Goal: Task Accomplishment & Management: Manage account settings

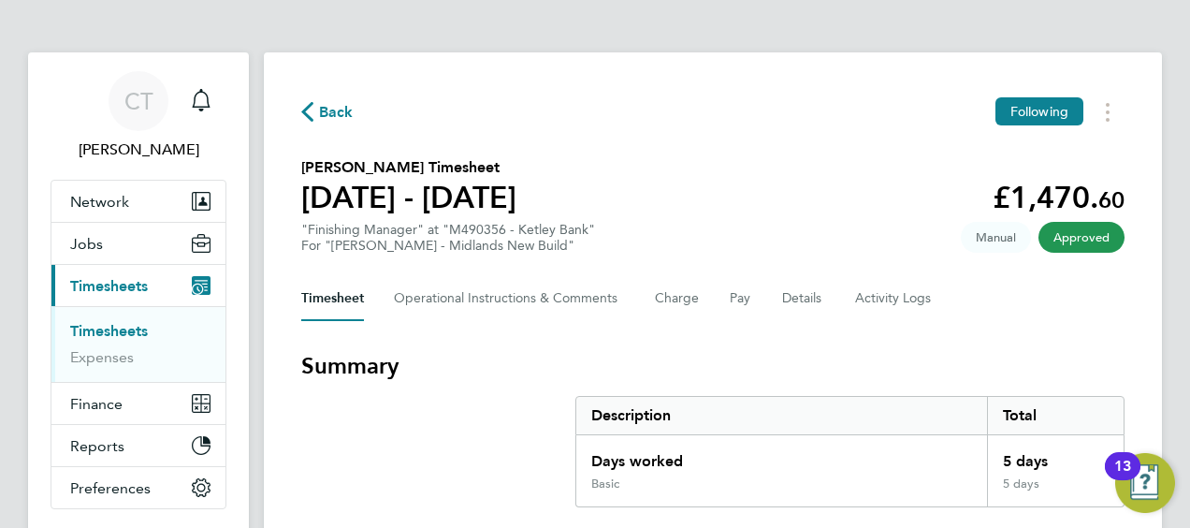
scroll to position [33, 0]
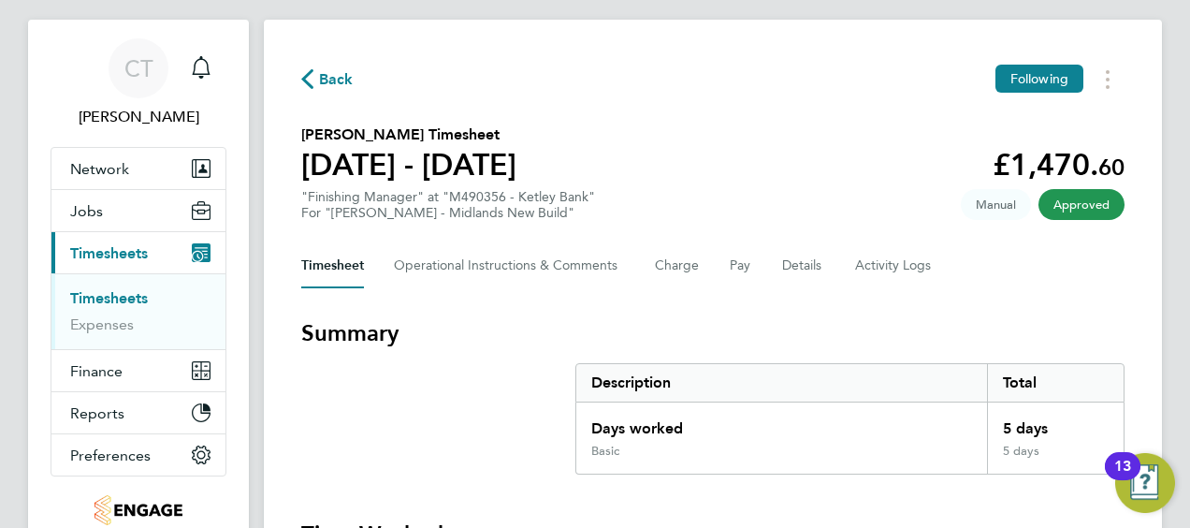
click at [88, 299] on link "Timesheets" at bounding box center [109, 298] width 78 height 18
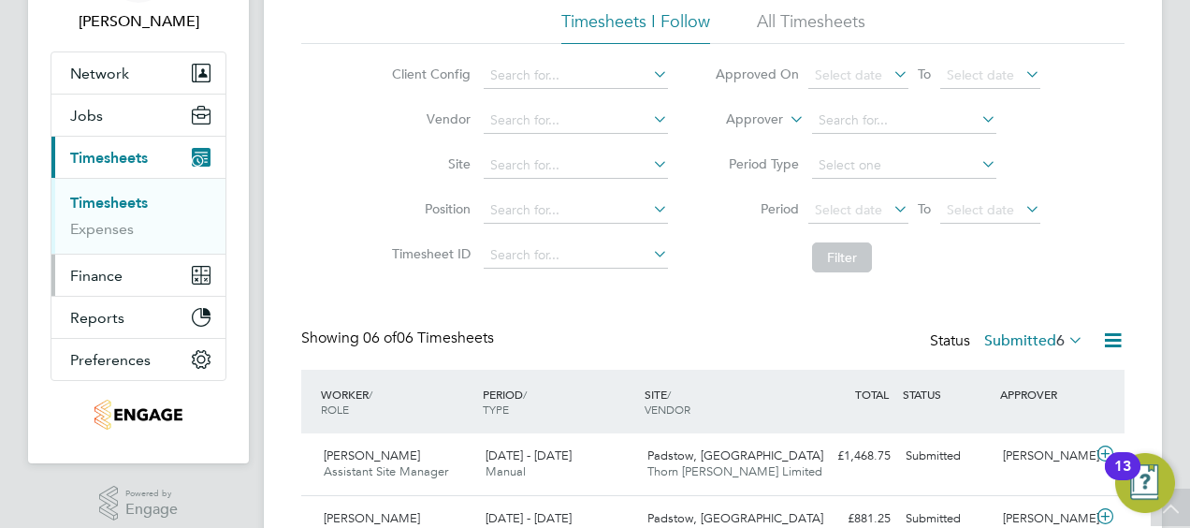
scroll to position [129, 0]
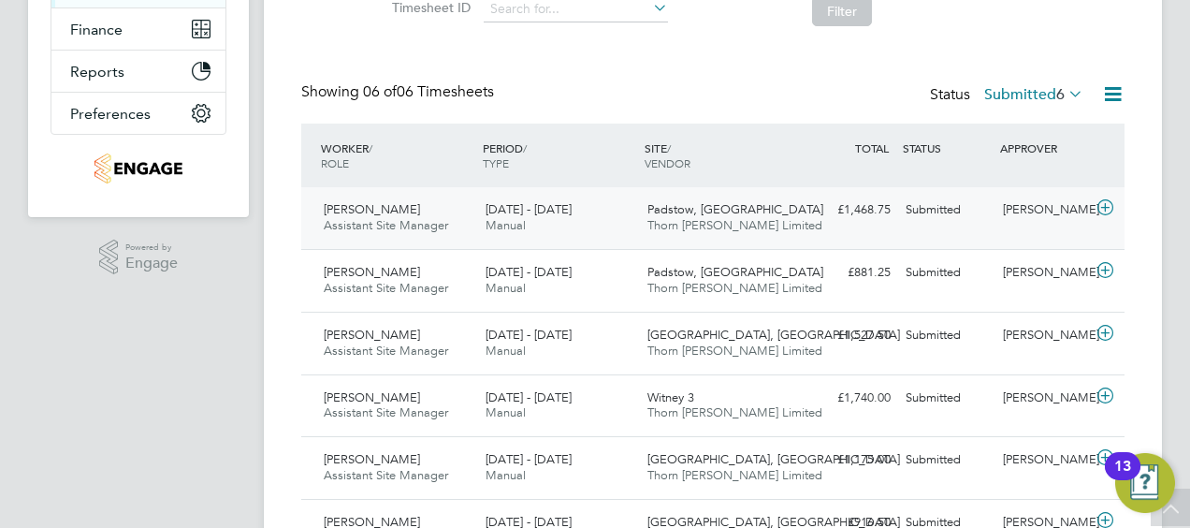
click at [761, 204] on div "Padstow, Bestwood Thorn Baker Limited" at bounding box center [721, 218] width 162 height 47
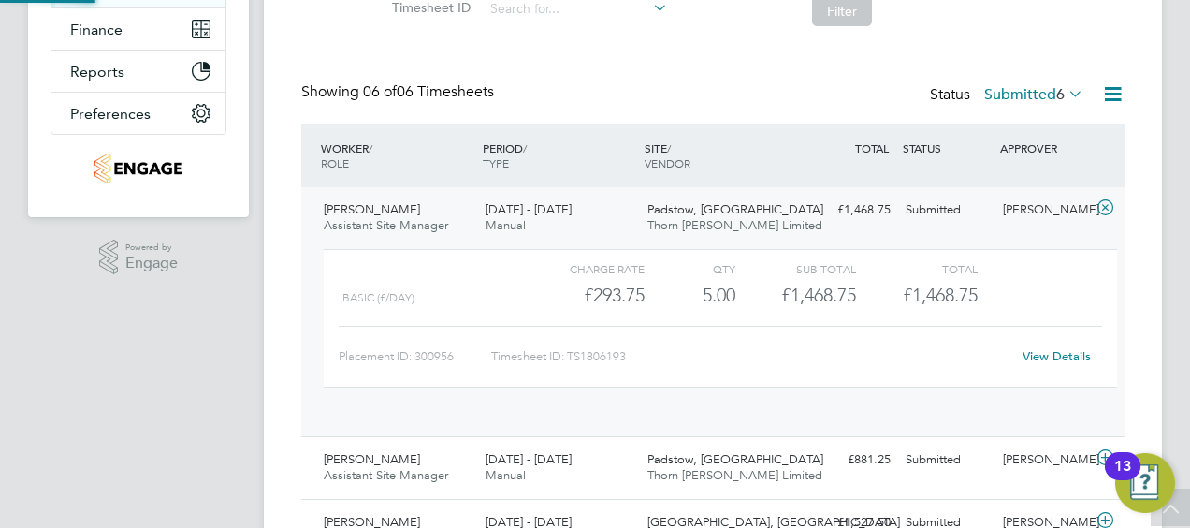
scroll to position [32, 182]
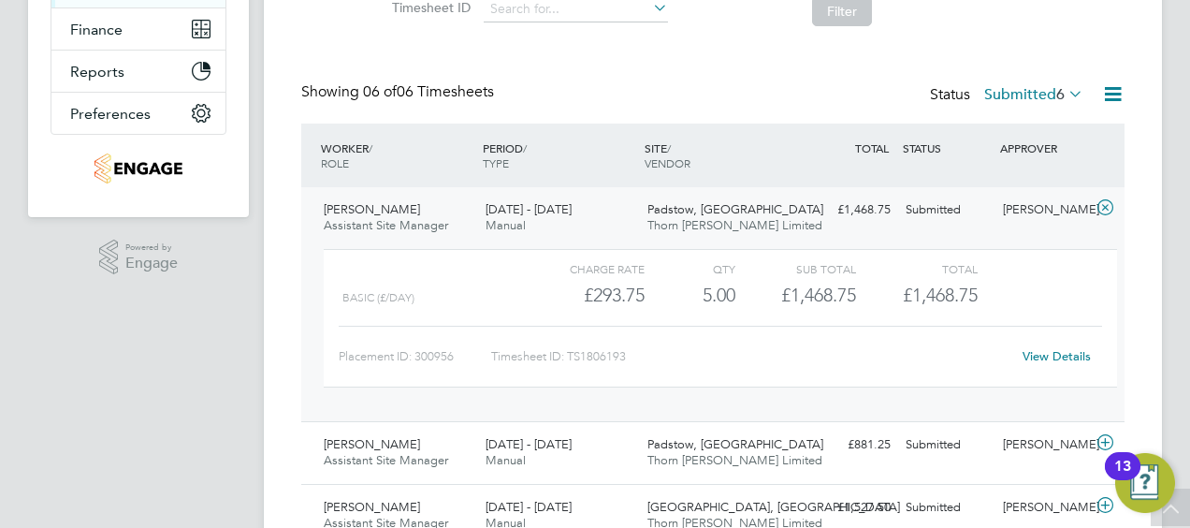
click at [1067, 359] on link "View Details" at bounding box center [1057, 356] width 68 height 16
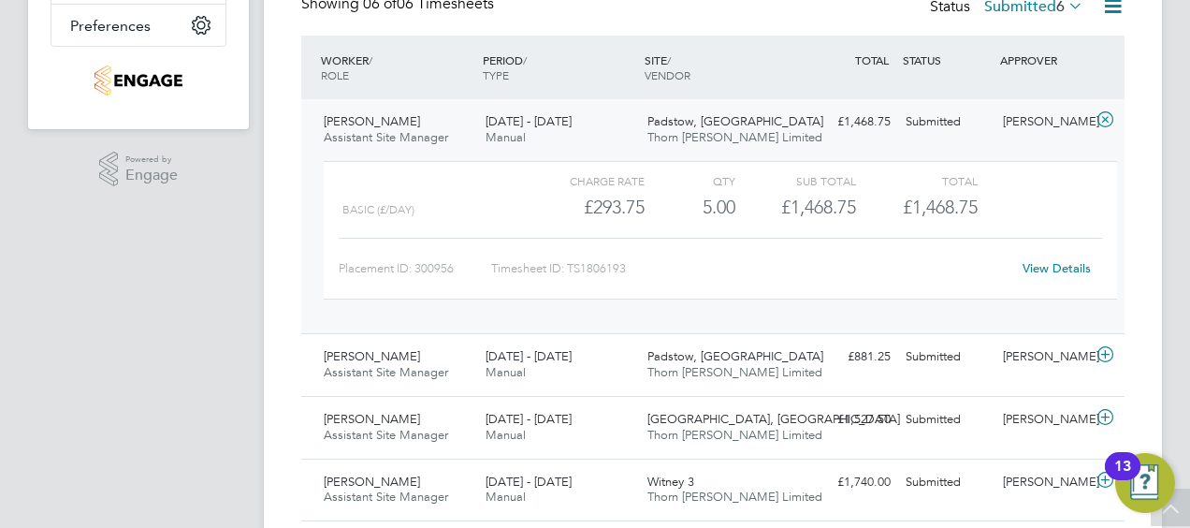
scroll to position [462, 0]
click at [720, 125] on span "Padstow, [GEOGRAPHIC_DATA]" at bounding box center [735, 121] width 176 height 16
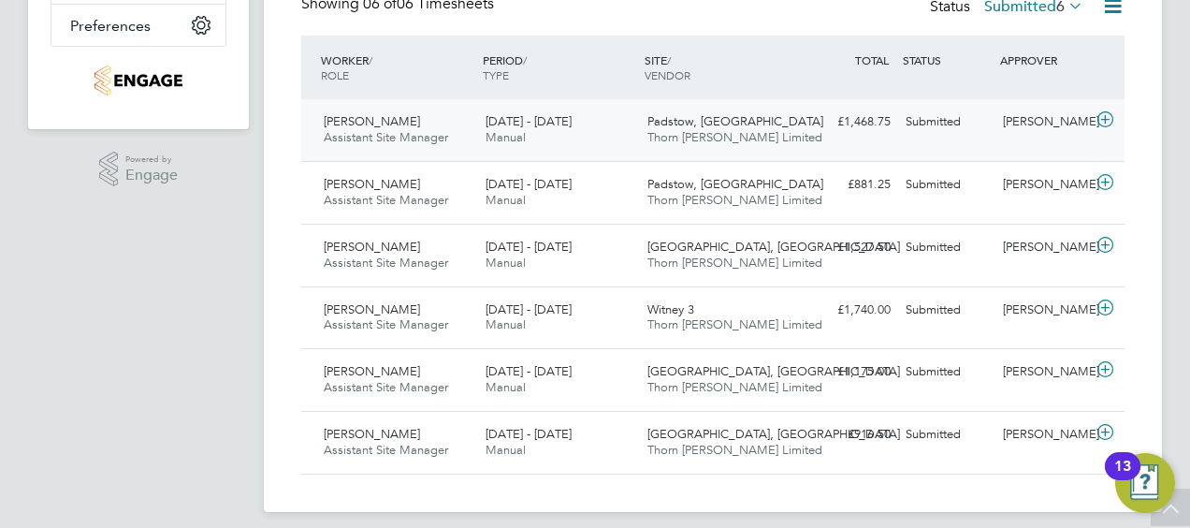
scroll to position [415, 0]
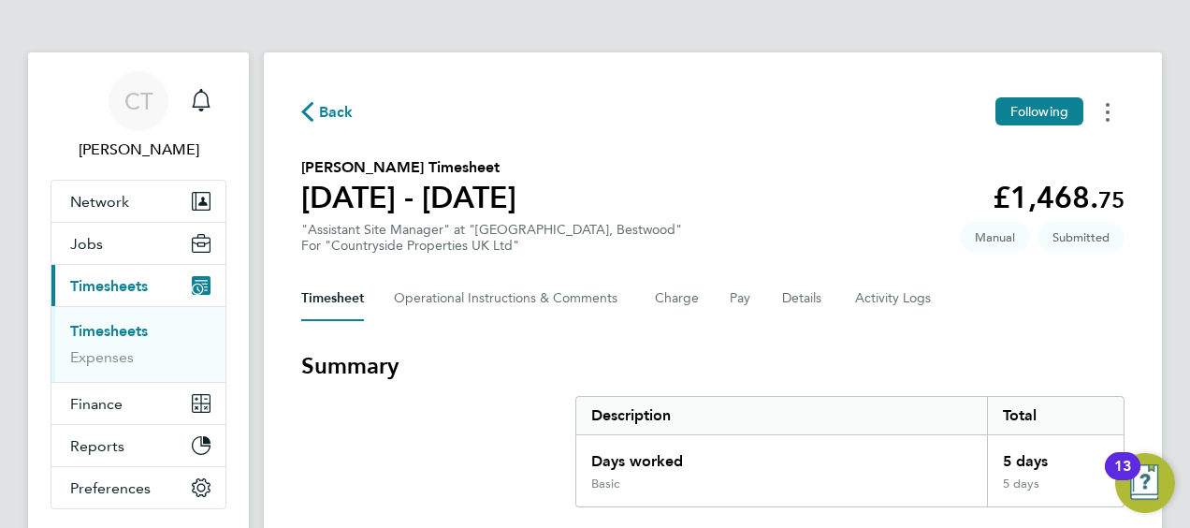
click at [1104, 124] on button "Timesheets Menu" at bounding box center [1108, 111] width 34 height 29
click at [743, 217] on section "Trevor Harrison's Timesheet 18 - 24 Aug 2025 £1,468. 75 "Assistant Site Manager…" at bounding box center [712, 204] width 823 height 97
click at [583, 171] on section "Trevor Harrison's Timesheet 18 - 24 Aug 2025 £1,468. 75 "Assistant Site Manager…" at bounding box center [712, 204] width 823 height 97
click at [327, 113] on span "Back" at bounding box center [336, 112] width 35 height 22
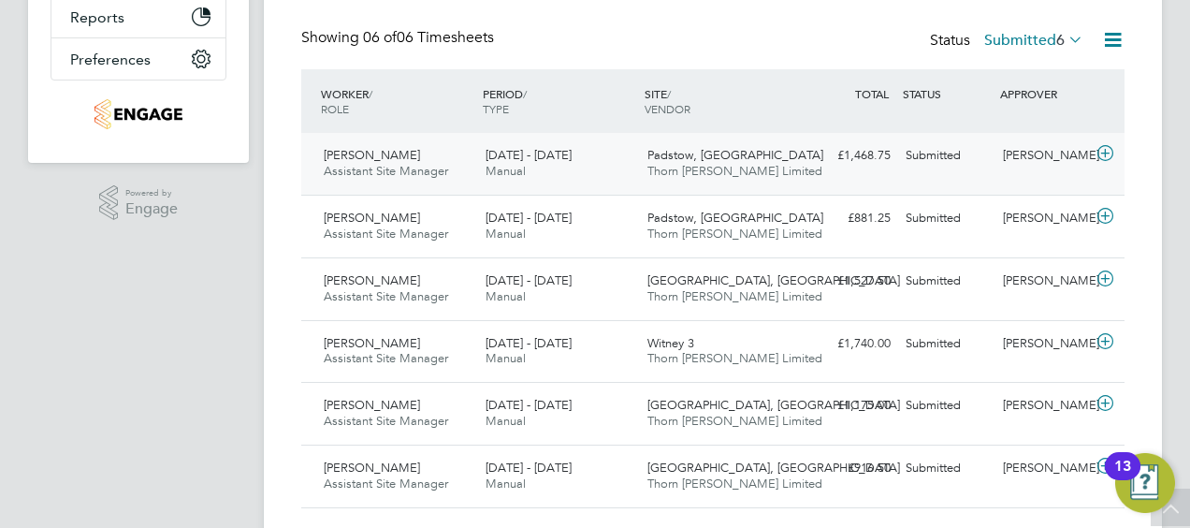
click at [511, 168] on span "Manual" at bounding box center [506, 171] width 40 height 16
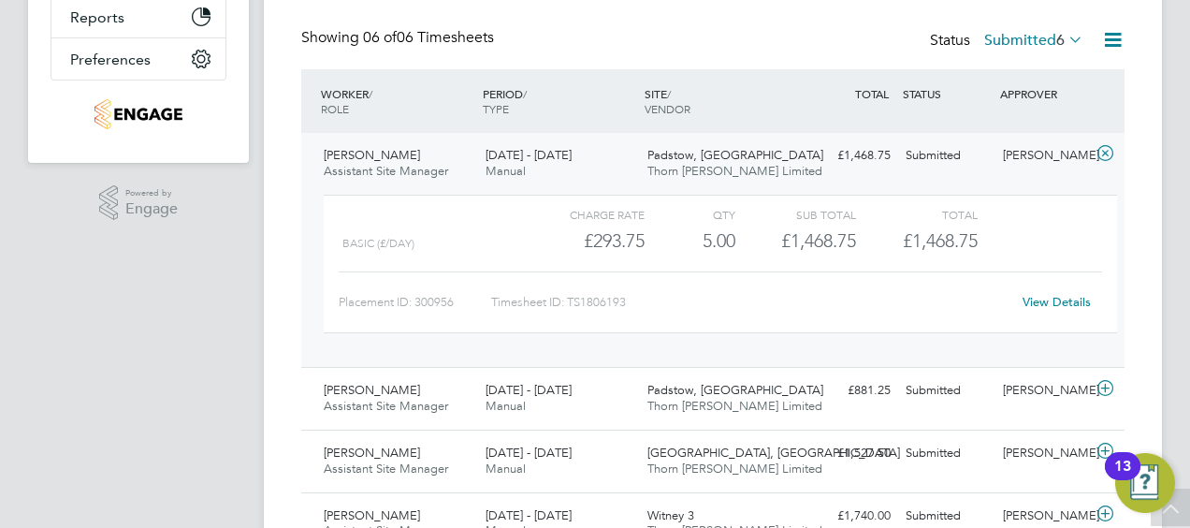
click at [1048, 299] on link "View Details" at bounding box center [1057, 302] width 68 height 16
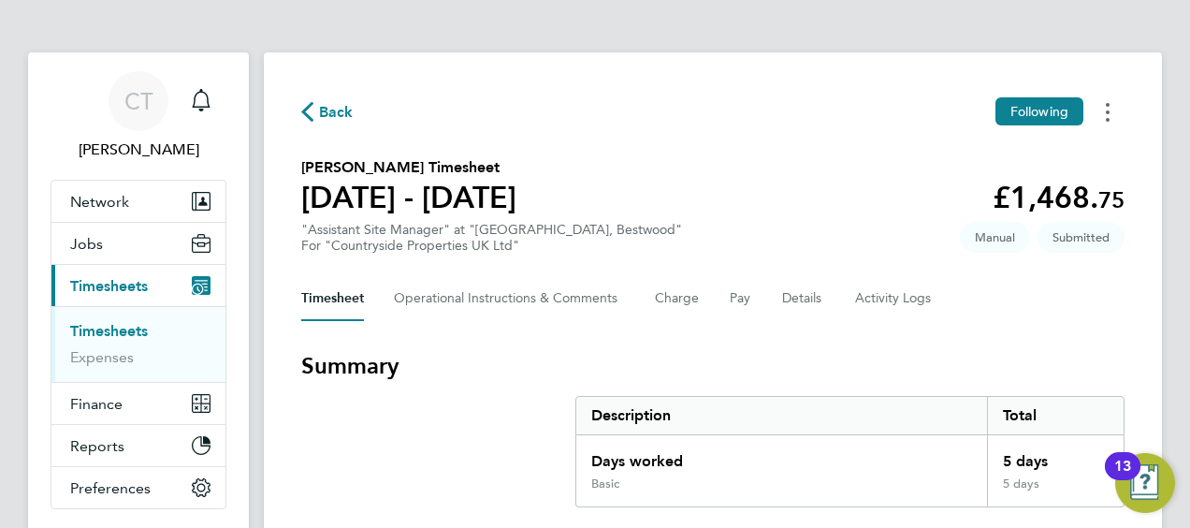
click at [1114, 103] on button "Timesheets Menu" at bounding box center [1108, 111] width 34 height 29
click at [709, 236] on section "Trevor Harrison's Timesheet 18 - 24 Aug 2025 £1,468. 75 "Assistant Site Manager…" at bounding box center [712, 204] width 823 height 97
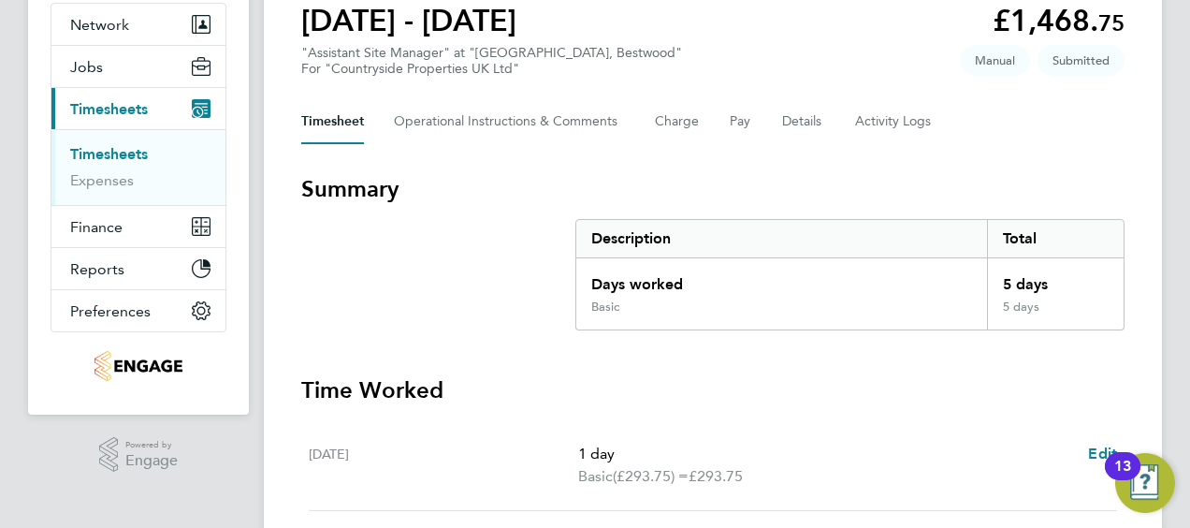
scroll to position [84, 0]
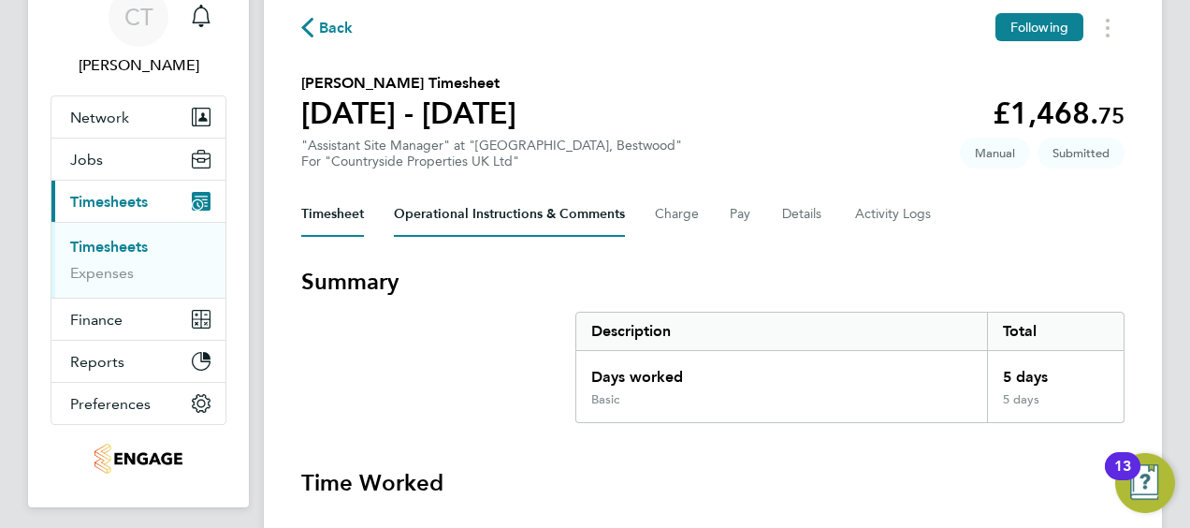
click at [517, 215] on Comments-tab "Operational Instructions & Comments" at bounding box center [509, 214] width 231 height 45
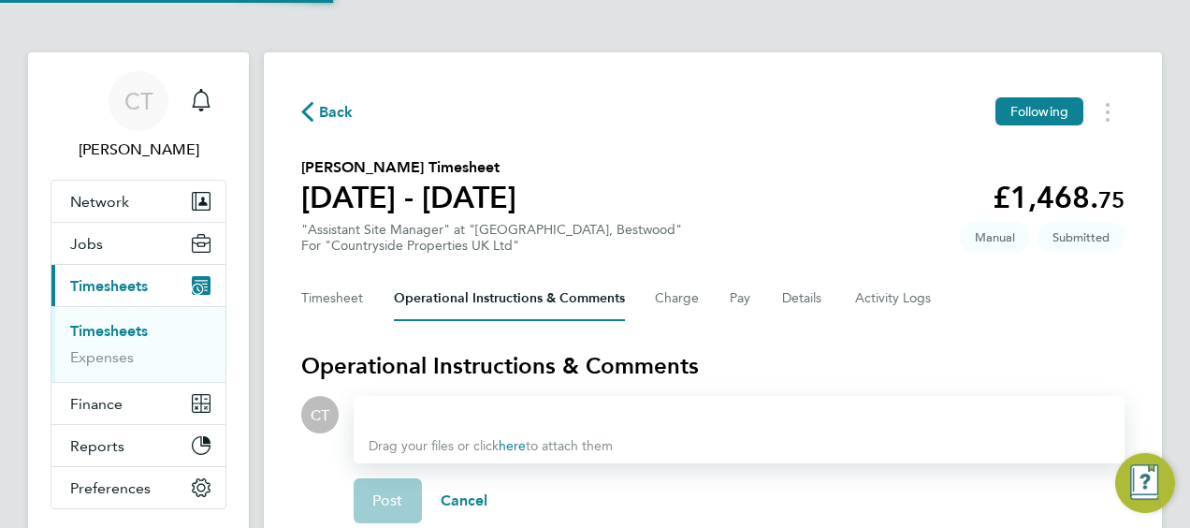
scroll to position [195, 0]
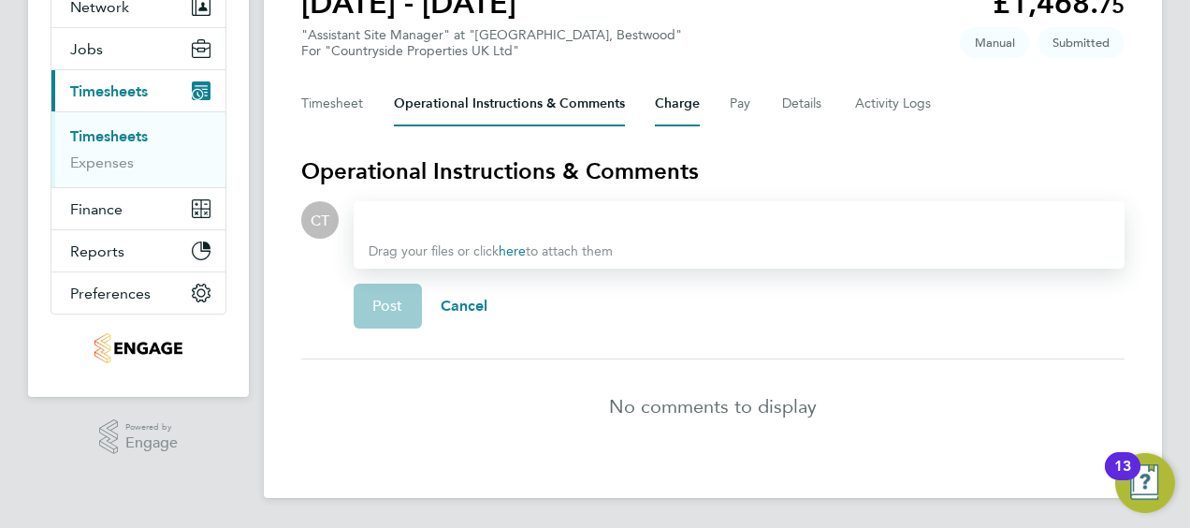
click at [676, 101] on button "Charge" at bounding box center [677, 103] width 45 height 45
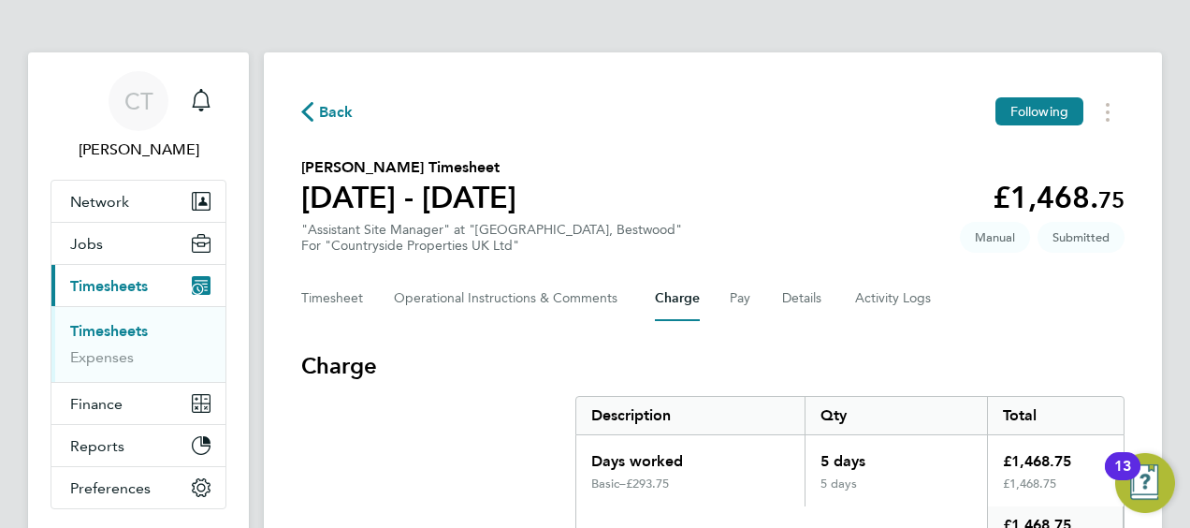
scroll to position [141, 0]
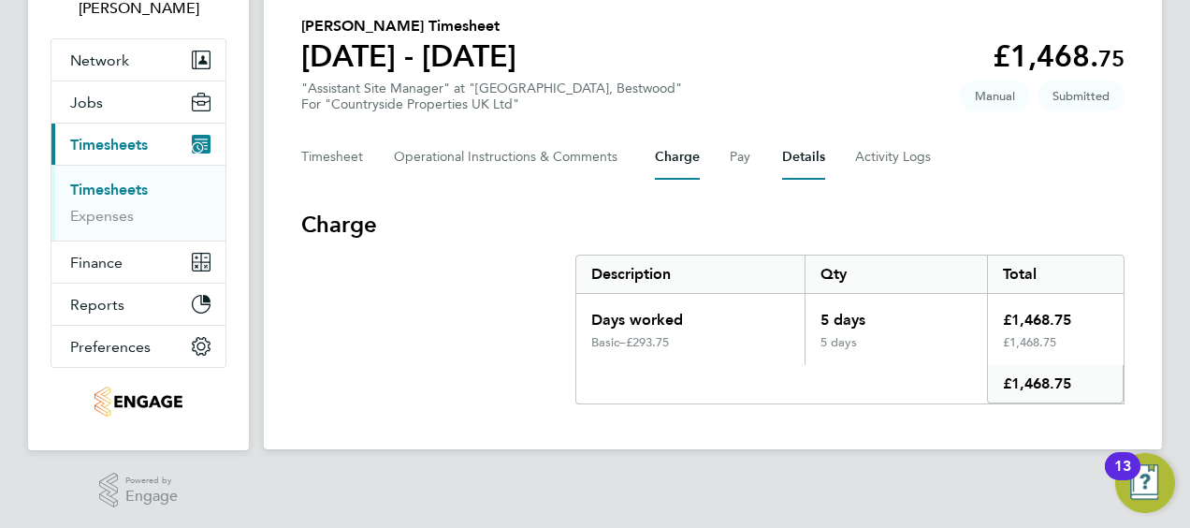
click at [802, 158] on button "Details" at bounding box center [803, 157] width 43 height 45
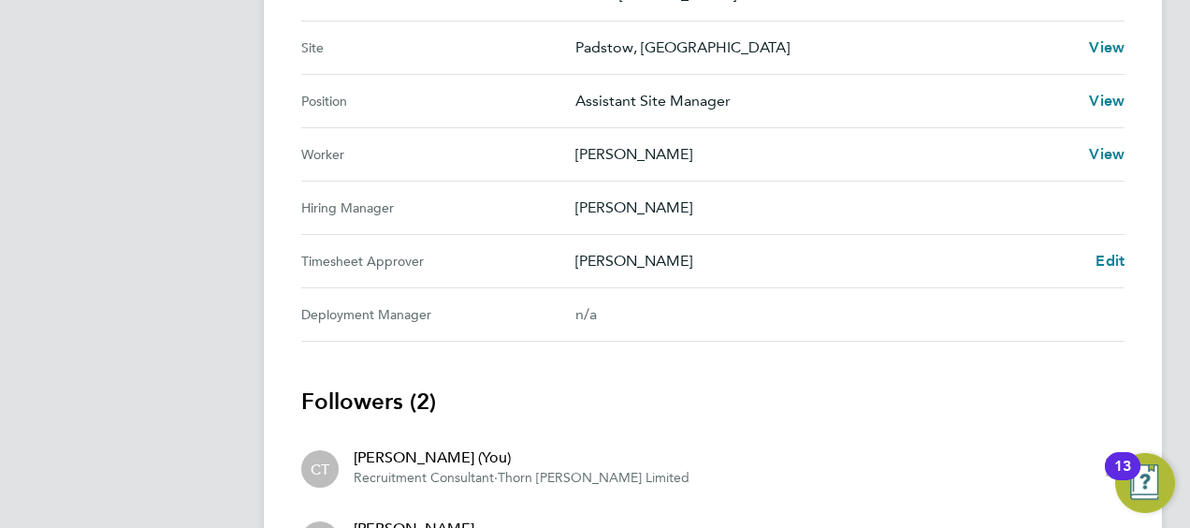
scroll to position [785, 0]
click at [1107, 256] on span "Edit" at bounding box center [1110, 260] width 29 height 18
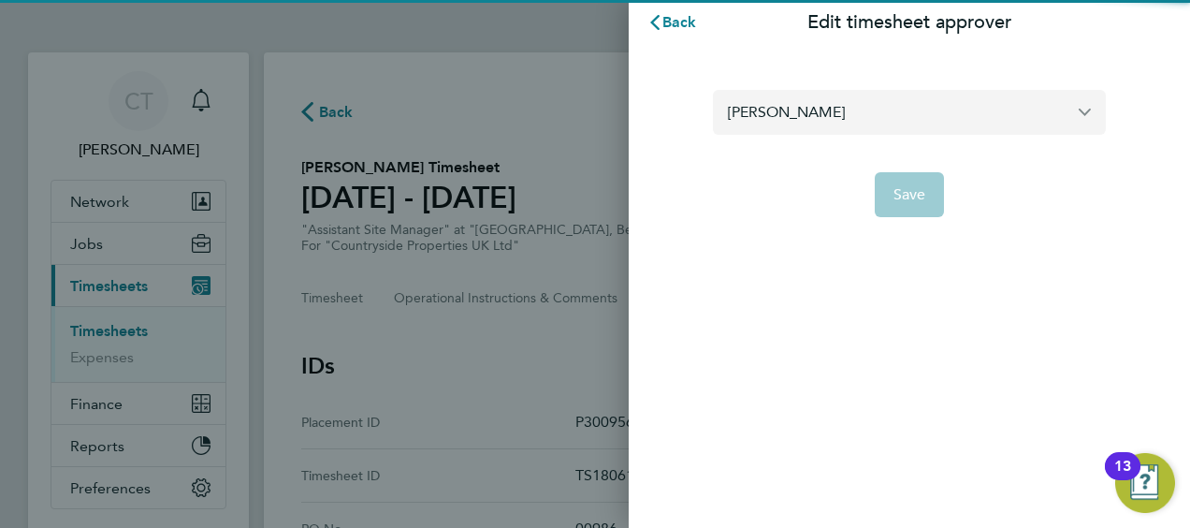
click at [865, 120] on input "[PERSON_NAME]" at bounding box center [909, 112] width 393 height 44
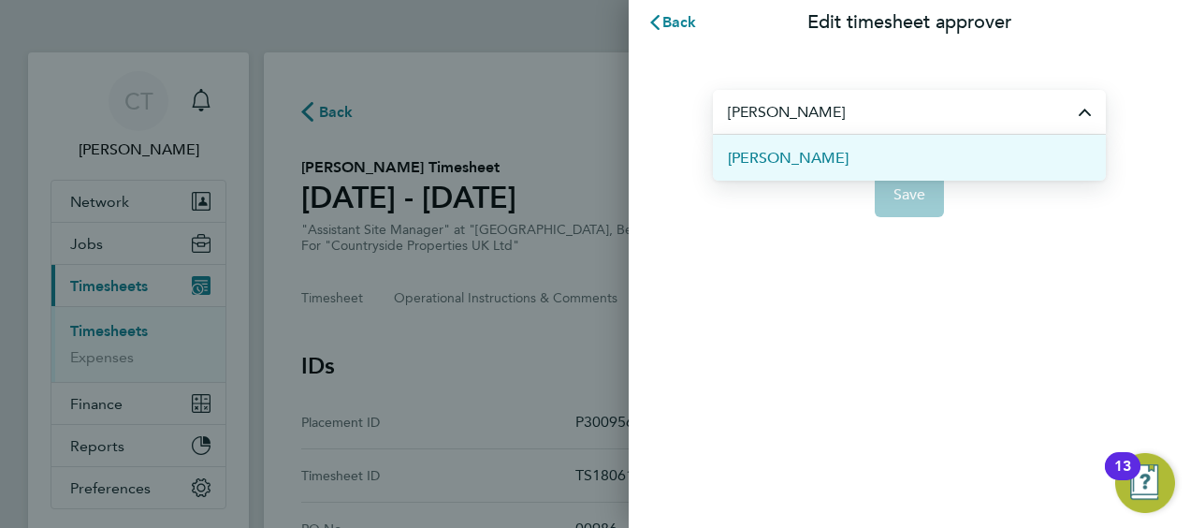
click at [821, 165] on li "[PERSON_NAME]" at bounding box center [909, 158] width 393 height 46
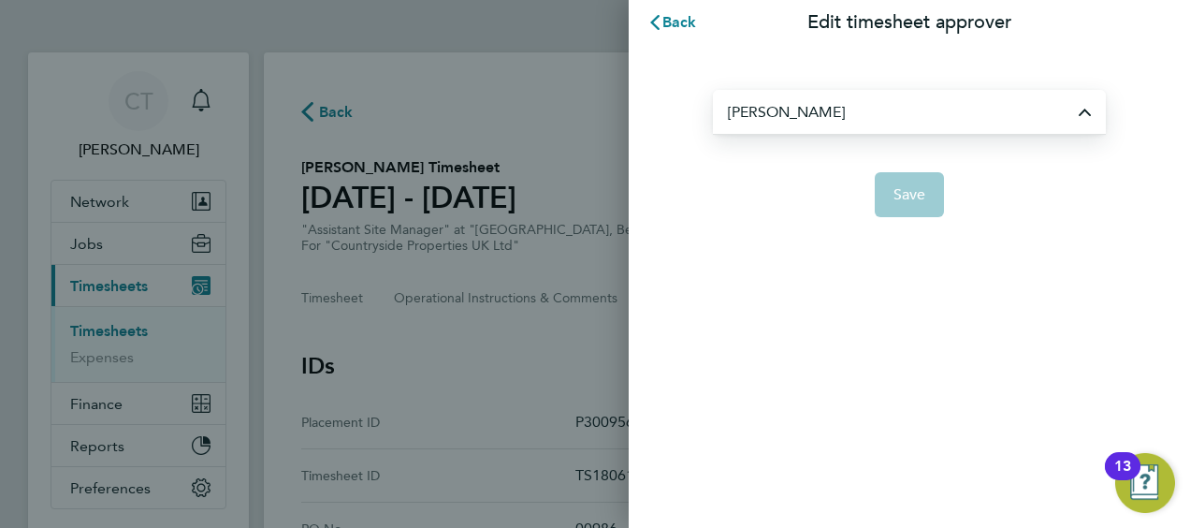
type input "[PERSON_NAME]"
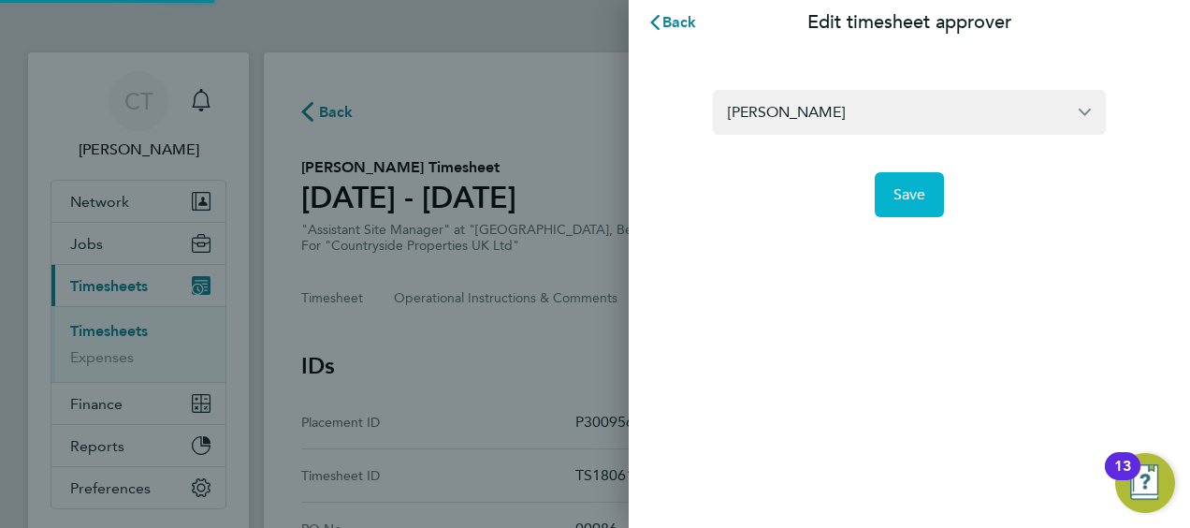
click at [909, 184] on button "Save" at bounding box center [910, 194] width 70 height 45
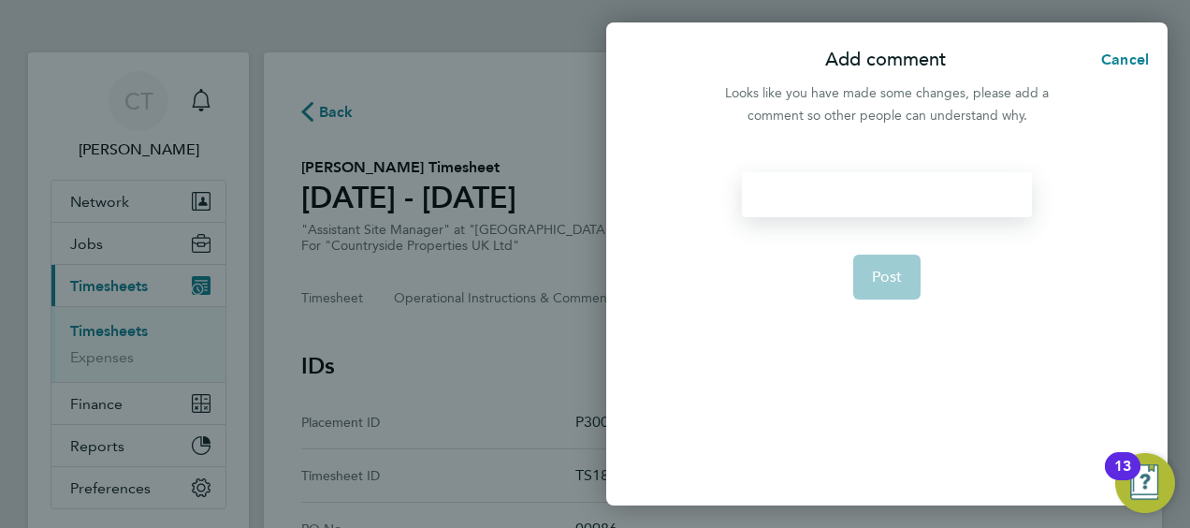
click at [802, 204] on div at bounding box center [886, 194] width 289 height 45
click at [771, 198] on div at bounding box center [886, 194] width 289 height 45
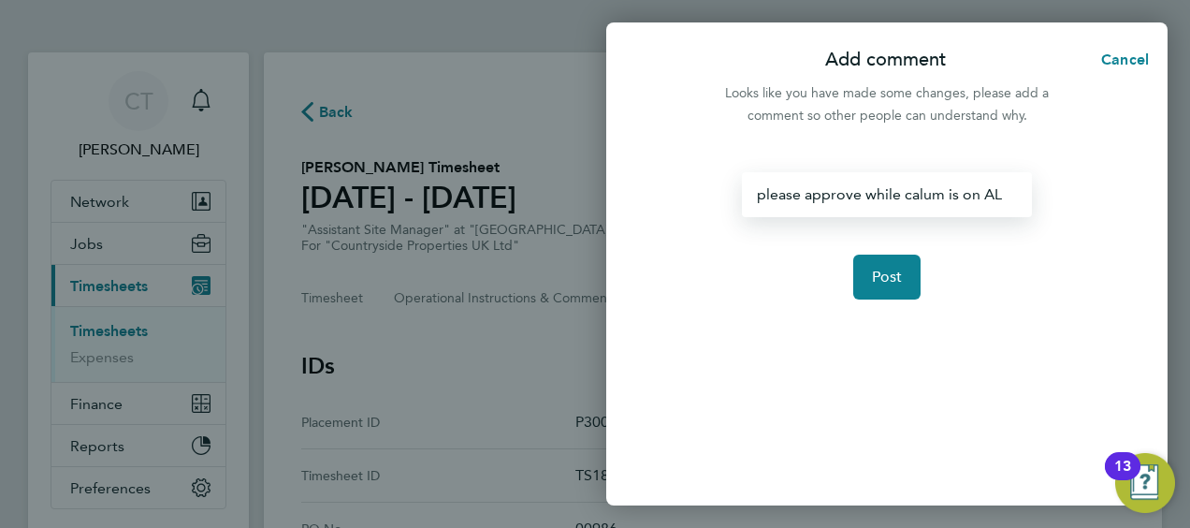
click at [905, 199] on div "please approve while calum is on AL" at bounding box center [886, 194] width 289 height 45
click at [769, 199] on div "please approve while Calum is on AL" at bounding box center [886, 194] width 289 height 45
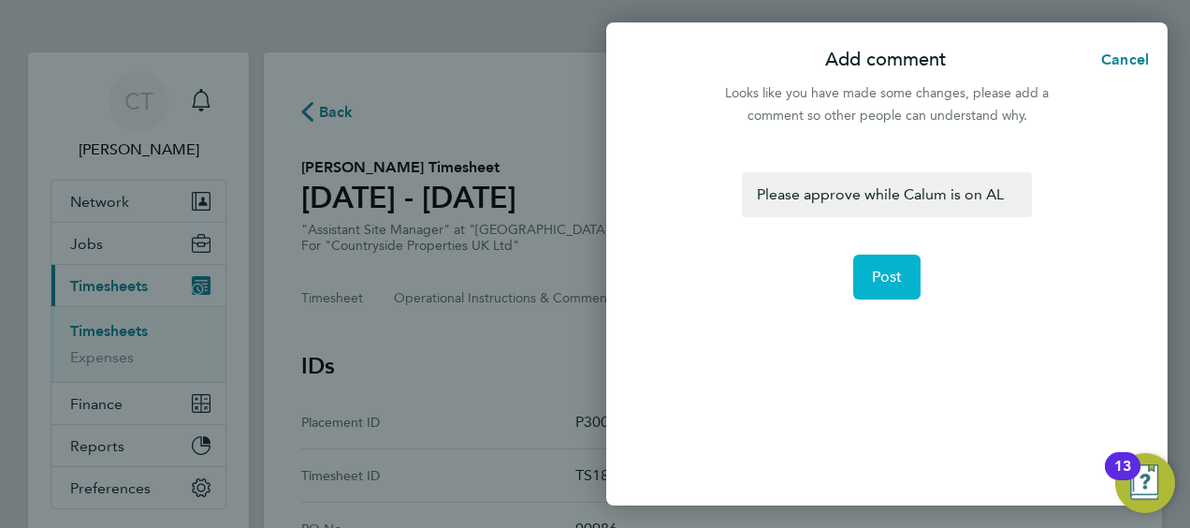
click at [892, 269] on span "Post" at bounding box center [887, 277] width 31 height 19
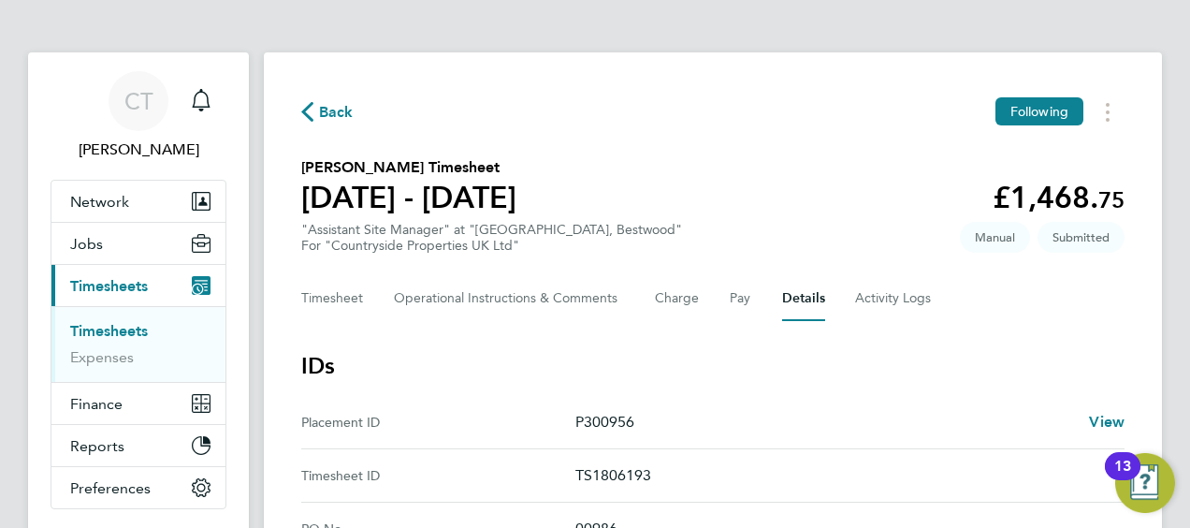
click at [329, 122] on span "Back" at bounding box center [336, 112] width 35 height 22
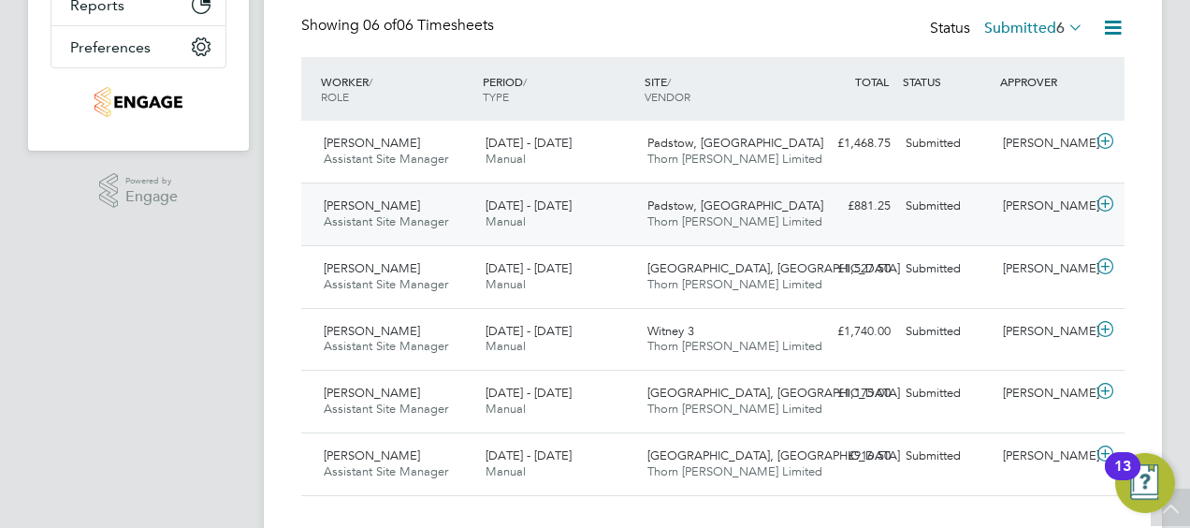
click at [847, 214] on div "£881.25 Submitted" at bounding box center [849, 206] width 97 height 31
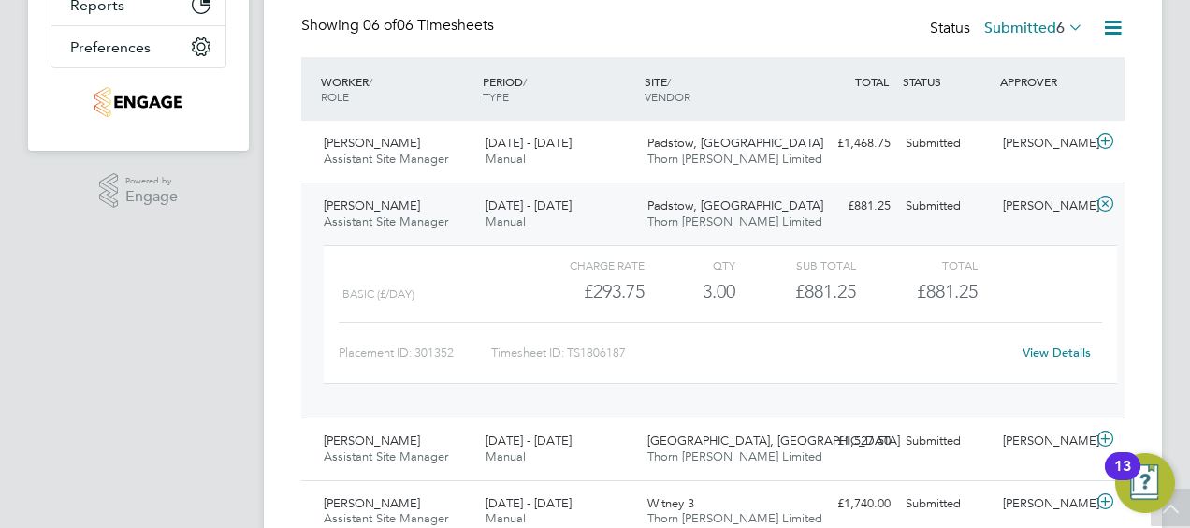
click at [1065, 354] on link "View Details" at bounding box center [1057, 352] width 68 height 16
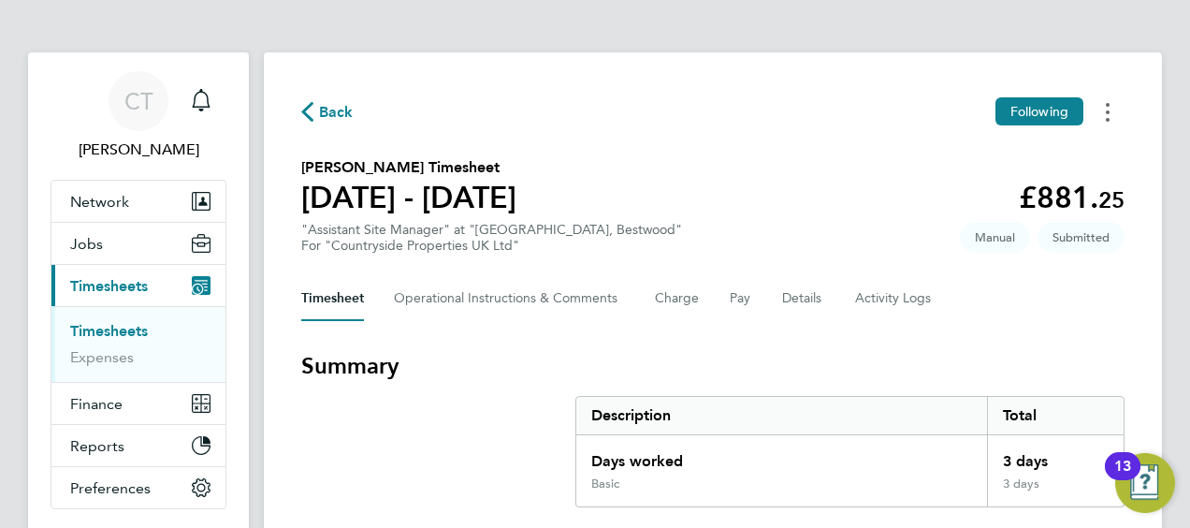
click at [1116, 107] on button "Timesheets Menu" at bounding box center [1108, 111] width 34 height 29
click at [887, 109] on div "Back Following [PERSON_NAME] as absent Download timesheet" at bounding box center [712, 111] width 823 height 29
click at [1105, 100] on button "Timesheets Menu" at bounding box center [1108, 111] width 34 height 29
click at [807, 200] on section "[PERSON_NAME] Timesheet [DATE] - [DATE] £881. 25 "Assistant Site Manager" at "[…" at bounding box center [712, 204] width 823 height 97
click at [521, 293] on Comments-tab "Operational Instructions & Comments" at bounding box center [509, 298] width 231 height 45
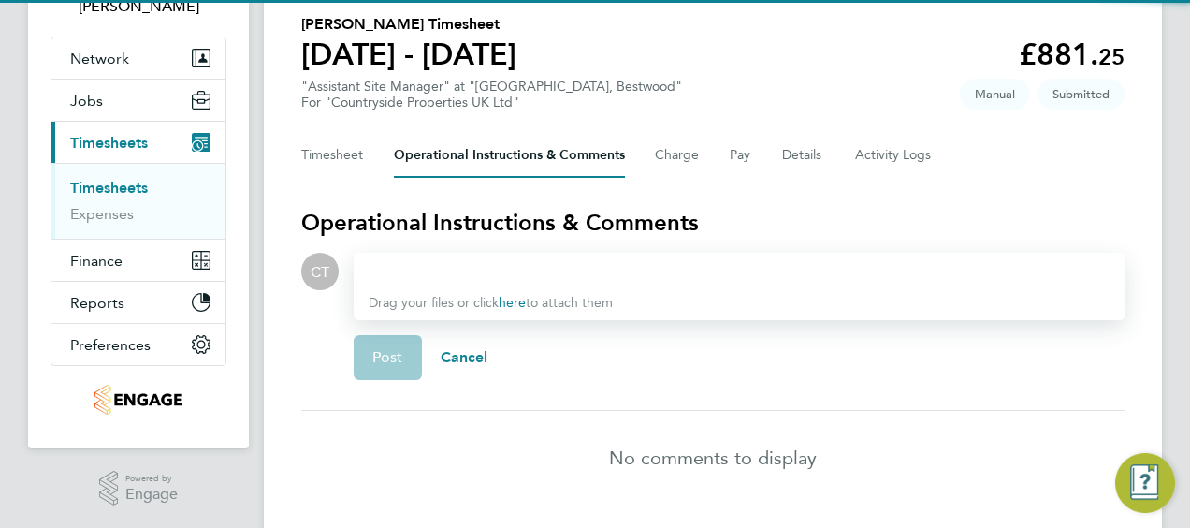
scroll to position [144, 0]
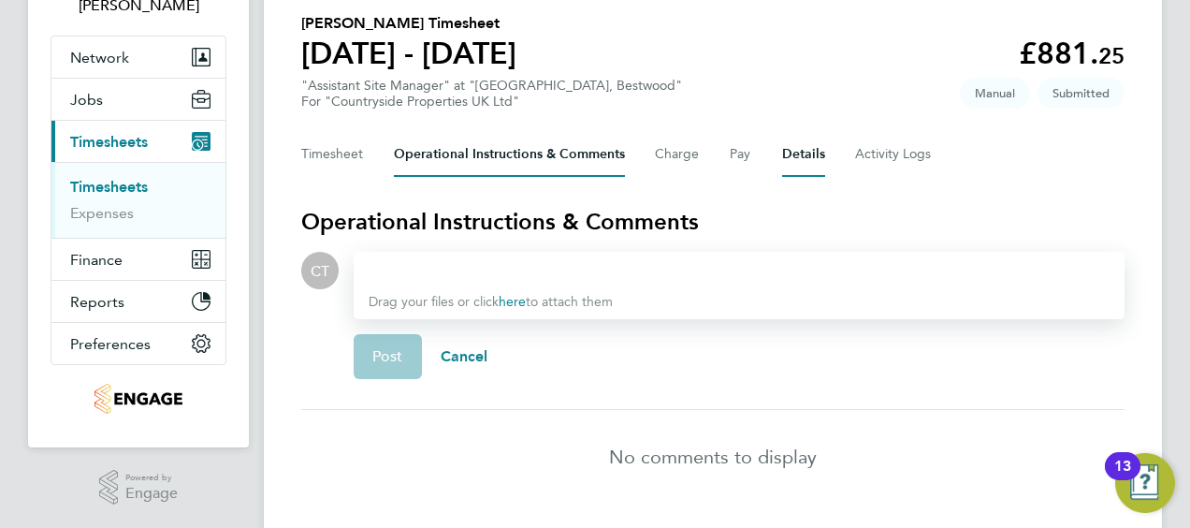
click at [801, 144] on button "Details" at bounding box center [803, 154] width 43 height 45
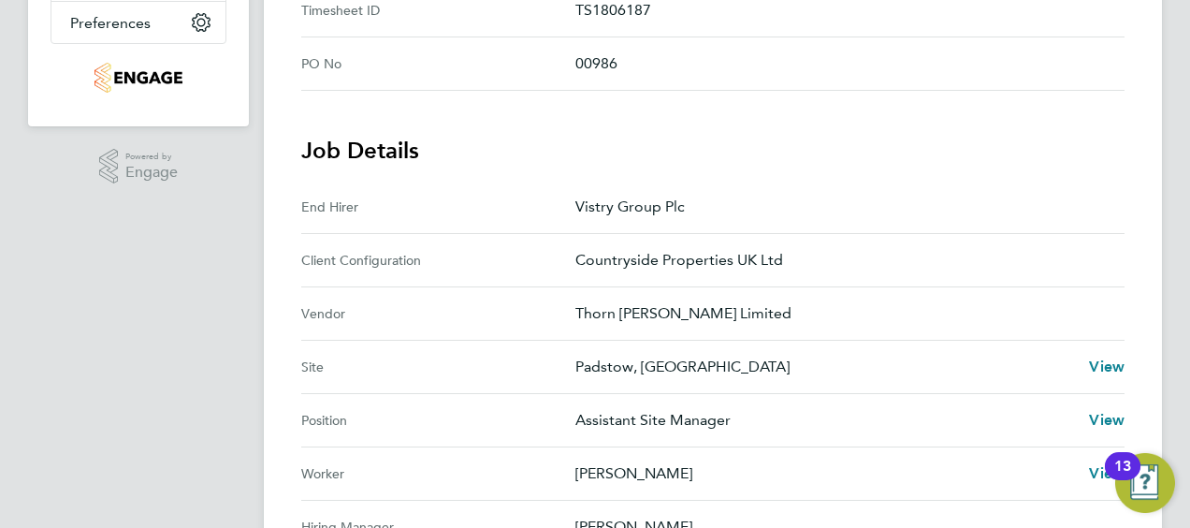
scroll to position [605, 0]
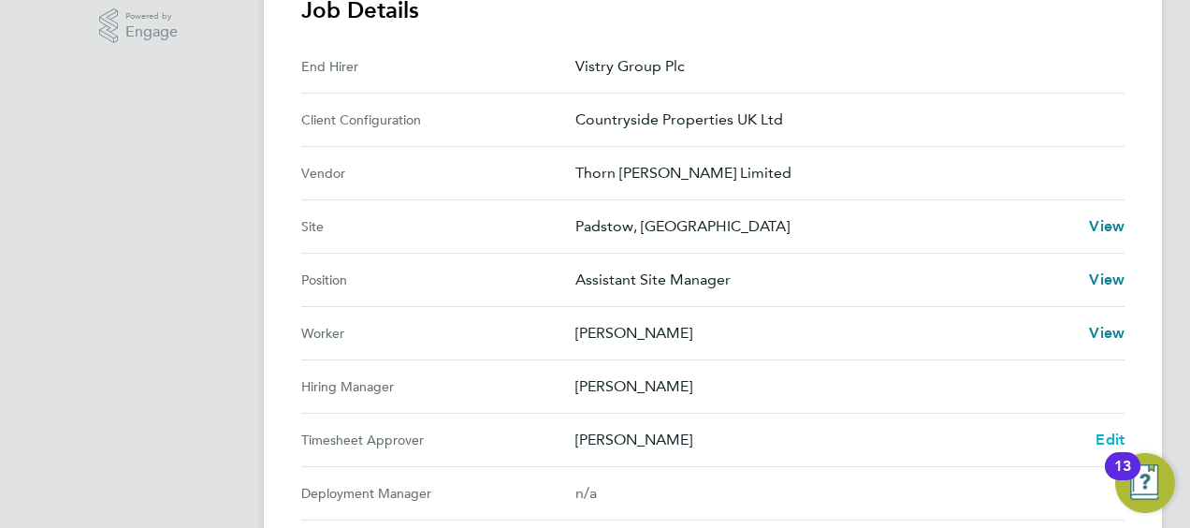
click at [1112, 434] on span "Edit" at bounding box center [1110, 439] width 29 height 18
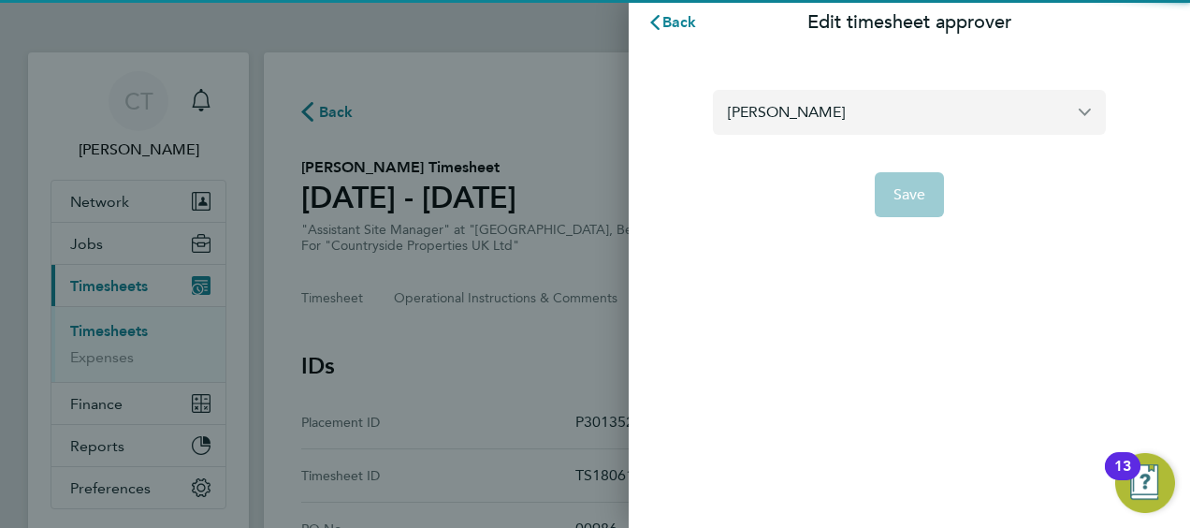
click at [833, 133] on input "[PERSON_NAME]" at bounding box center [909, 112] width 393 height 44
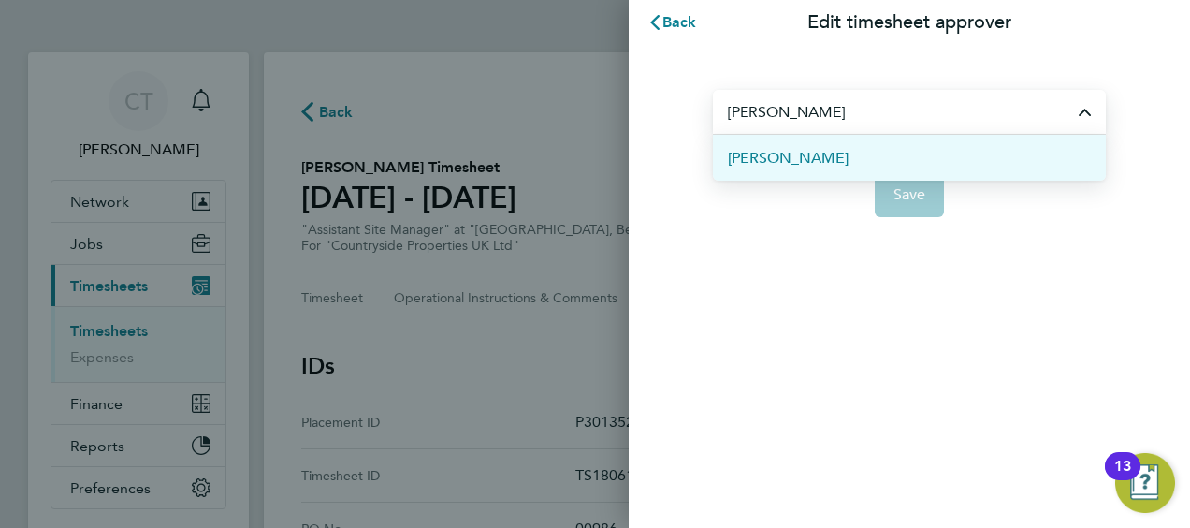
click at [834, 165] on li "James Archer" at bounding box center [909, 158] width 393 height 46
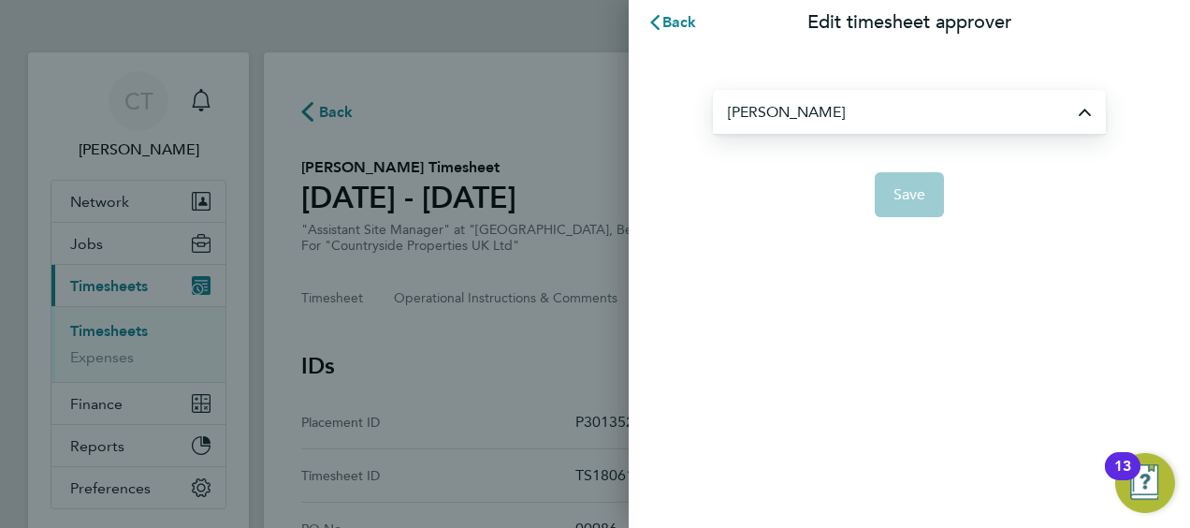
type input "James Archer"
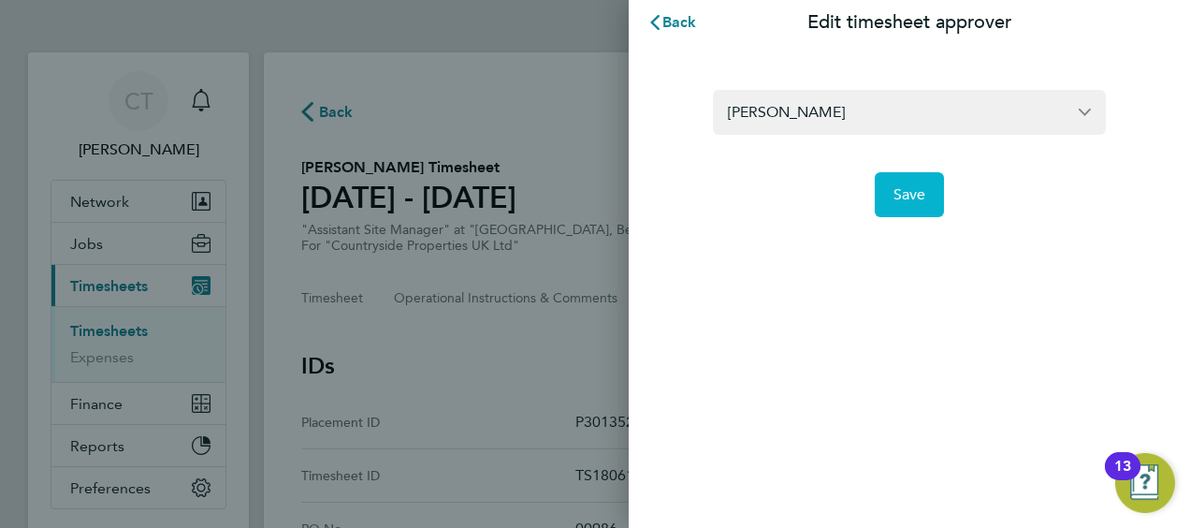
click at [915, 202] on span "Save" at bounding box center [910, 194] width 33 height 19
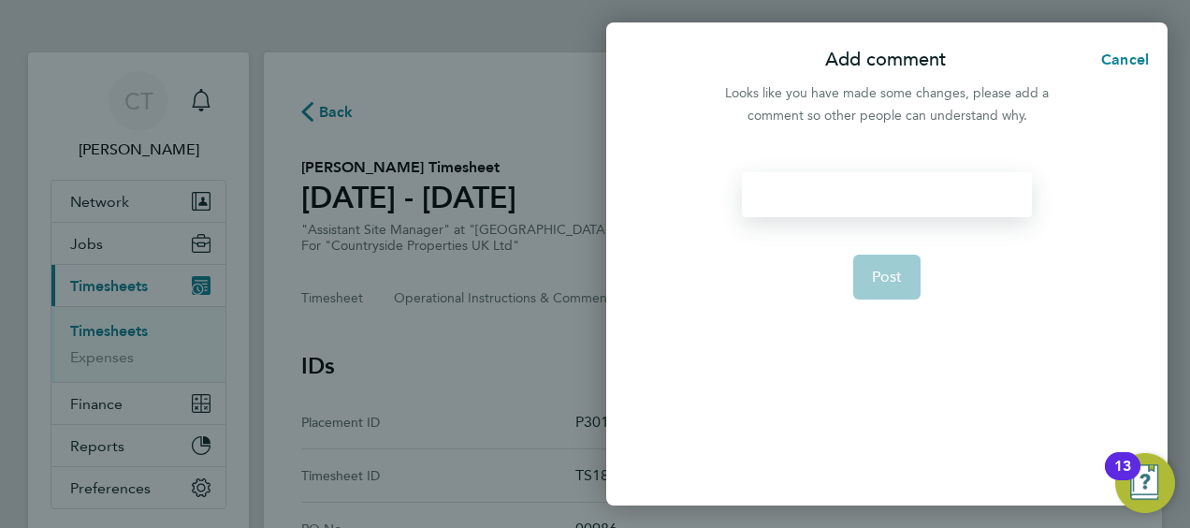
click at [831, 206] on div at bounding box center [886, 194] width 289 height 45
click at [803, 206] on div at bounding box center [886, 194] width 289 height 45
click at [796, 204] on div at bounding box center [886, 194] width 289 height 45
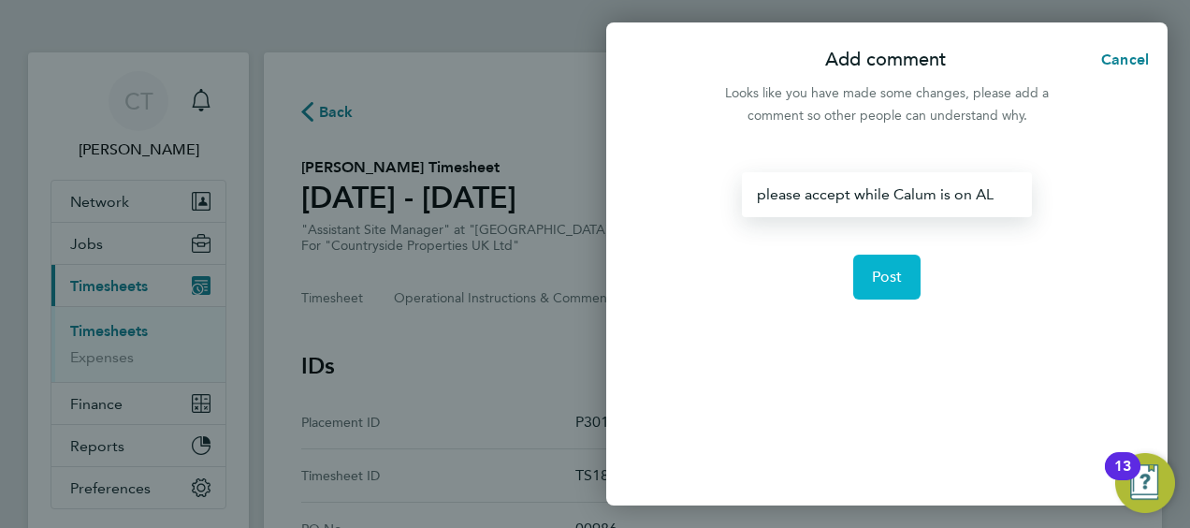
click at [894, 274] on span "Post" at bounding box center [887, 277] width 31 height 19
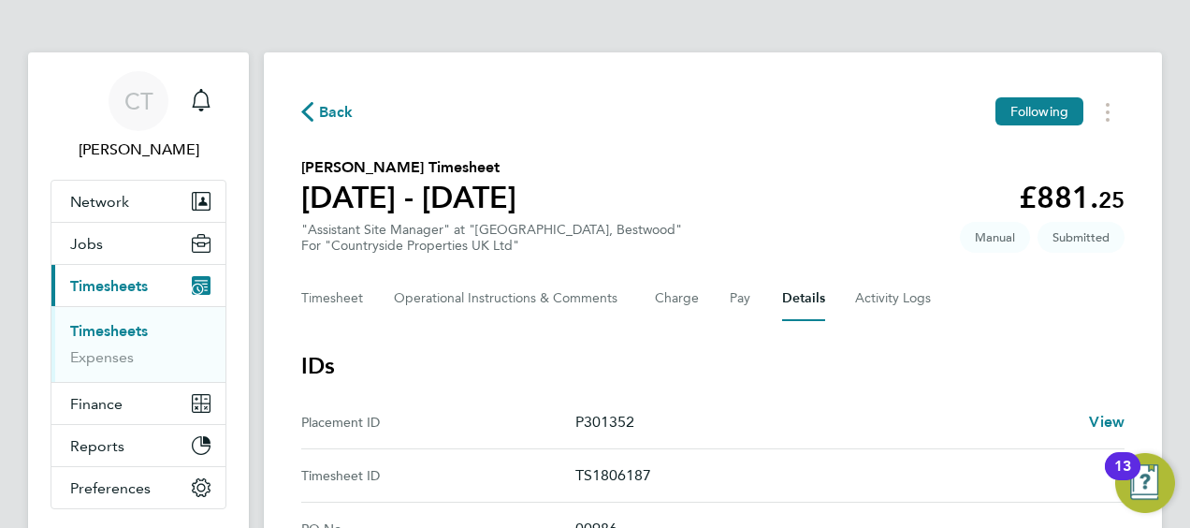
click at [344, 106] on span "Back" at bounding box center [336, 112] width 35 height 22
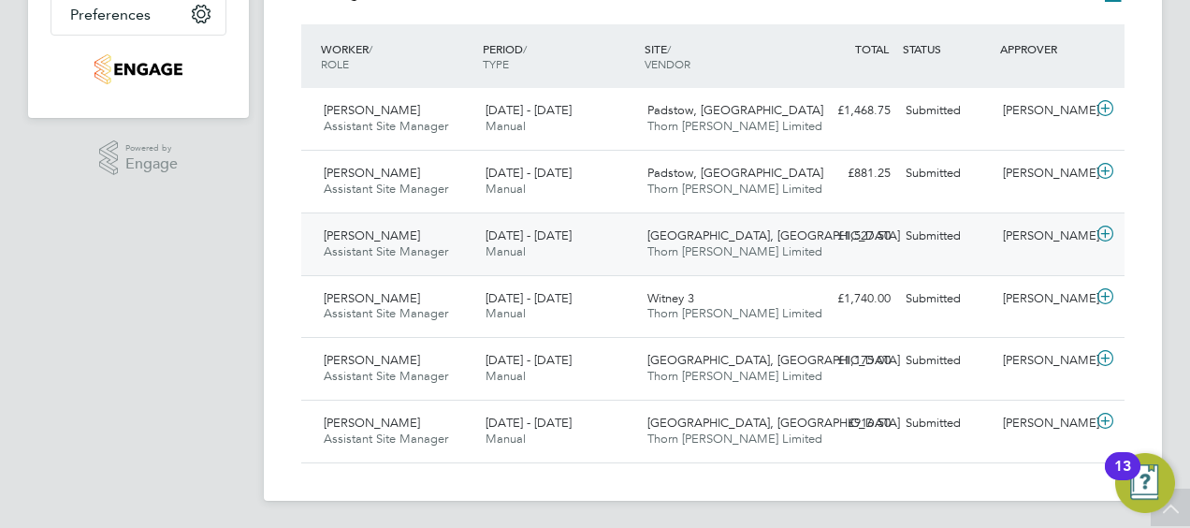
click at [913, 241] on div "Submitted" at bounding box center [946, 236] width 97 height 31
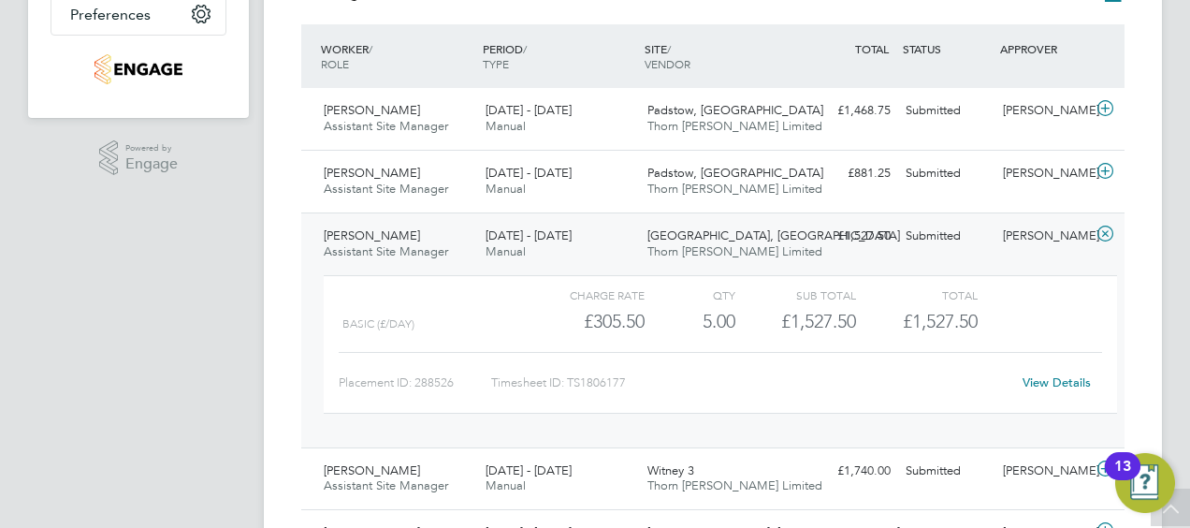
click at [952, 224] on div "Submitted" at bounding box center [946, 236] width 97 height 31
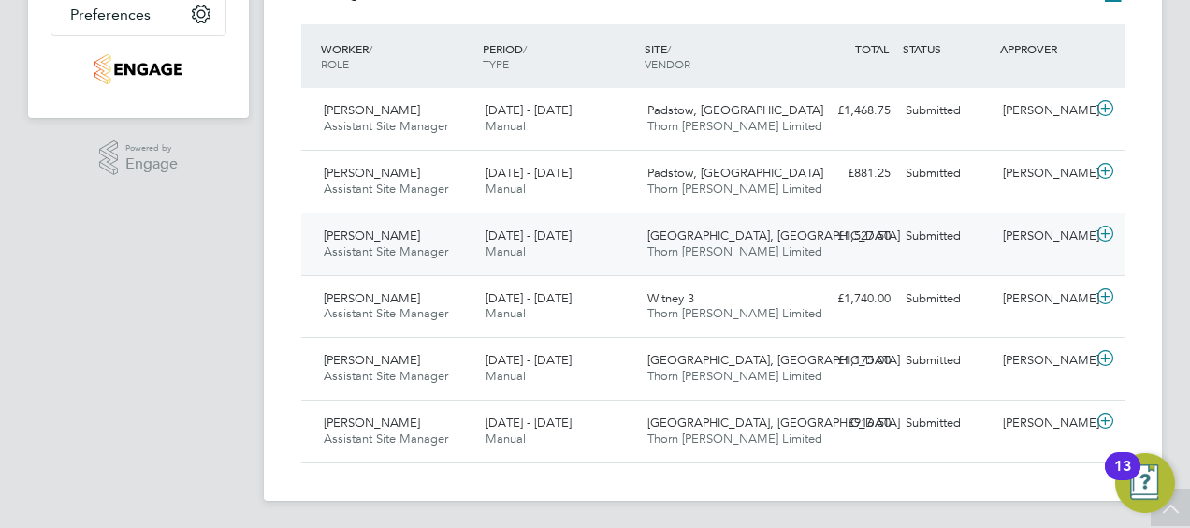
click at [954, 225] on div "Submitted" at bounding box center [946, 236] width 97 height 31
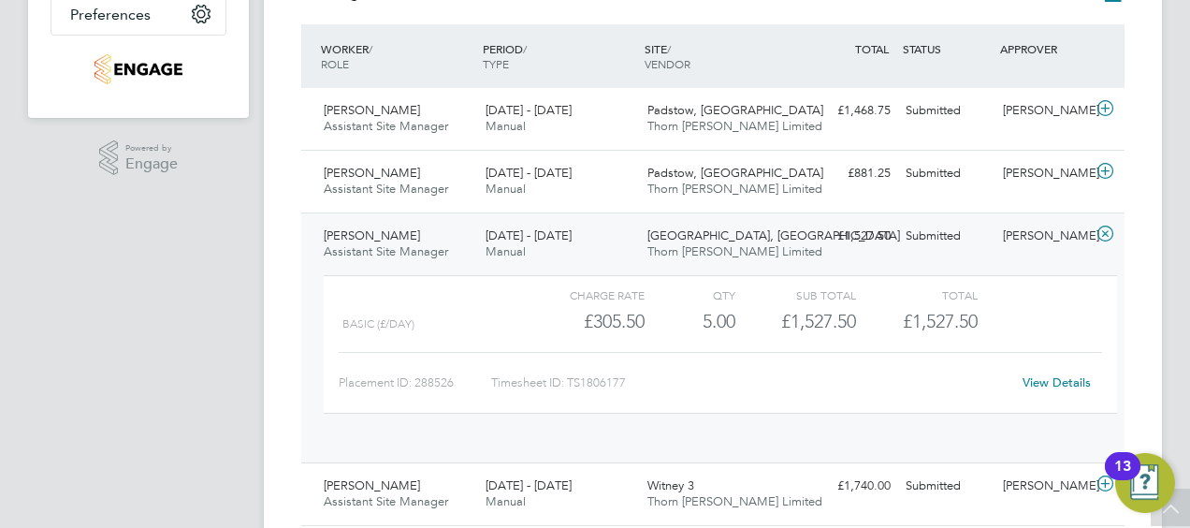
scroll to position [32, 182]
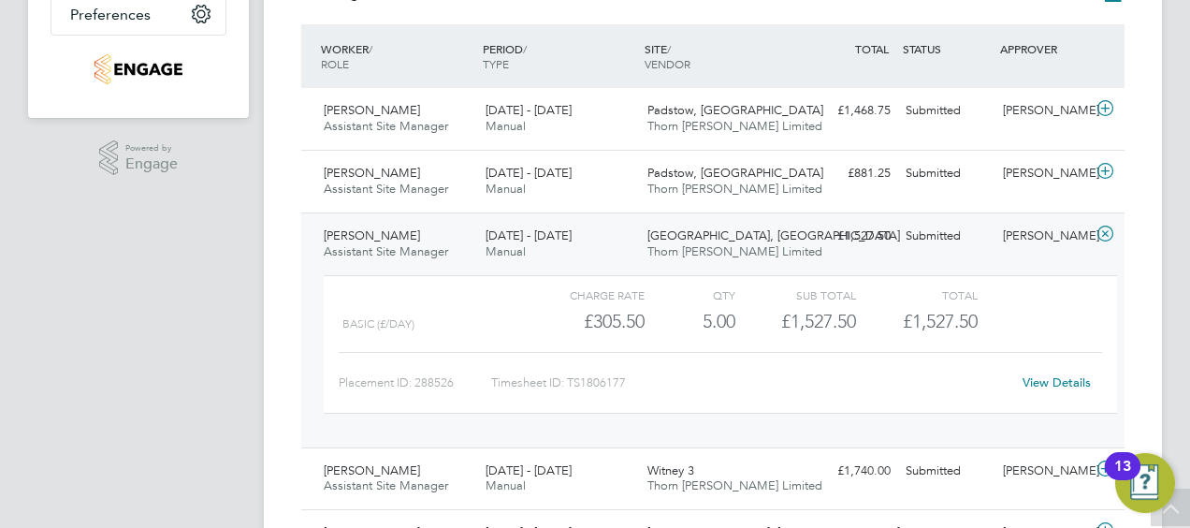
click at [1048, 386] on link "View Details" at bounding box center [1057, 382] width 68 height 16
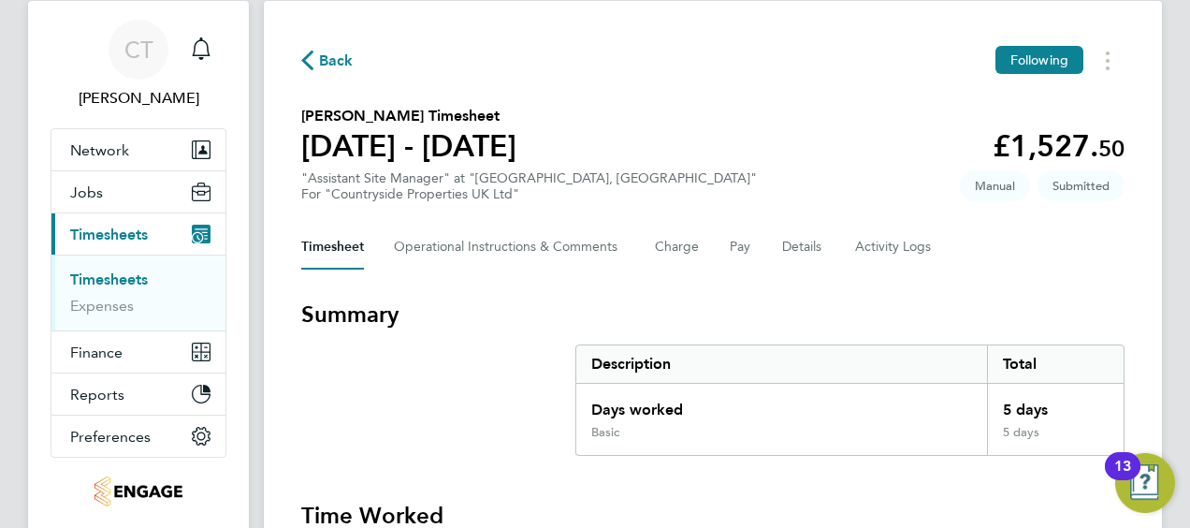
scroll to position [52, 0]
click at [821, 253] on button "Details" at bounding box center [803, 246] width 43 height 45
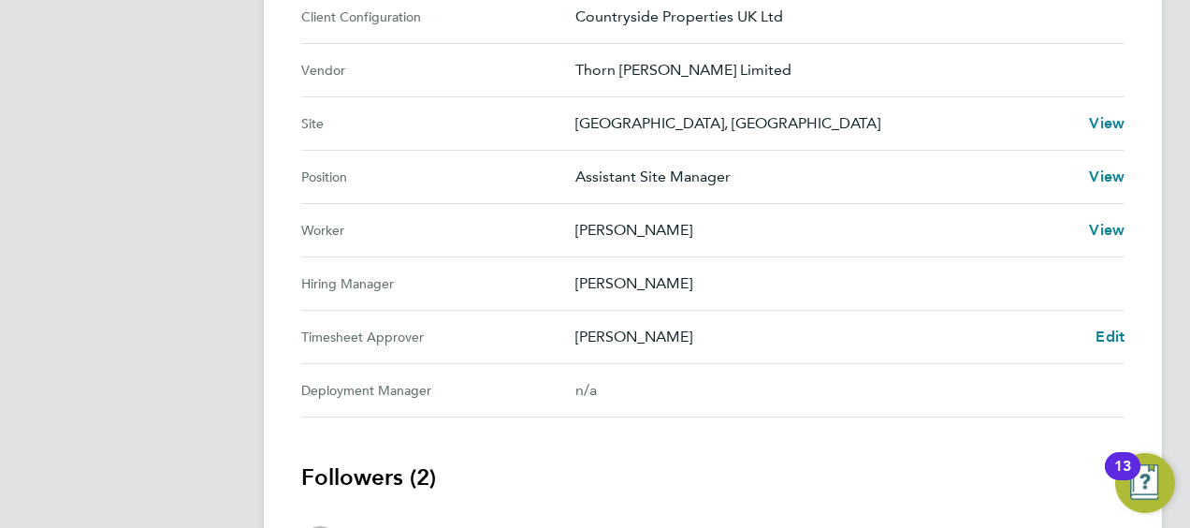
scroll to position [709, 0]
click at [1105, 331] on span "Edit" at bounding box center [1110, 336] width 29 height 18
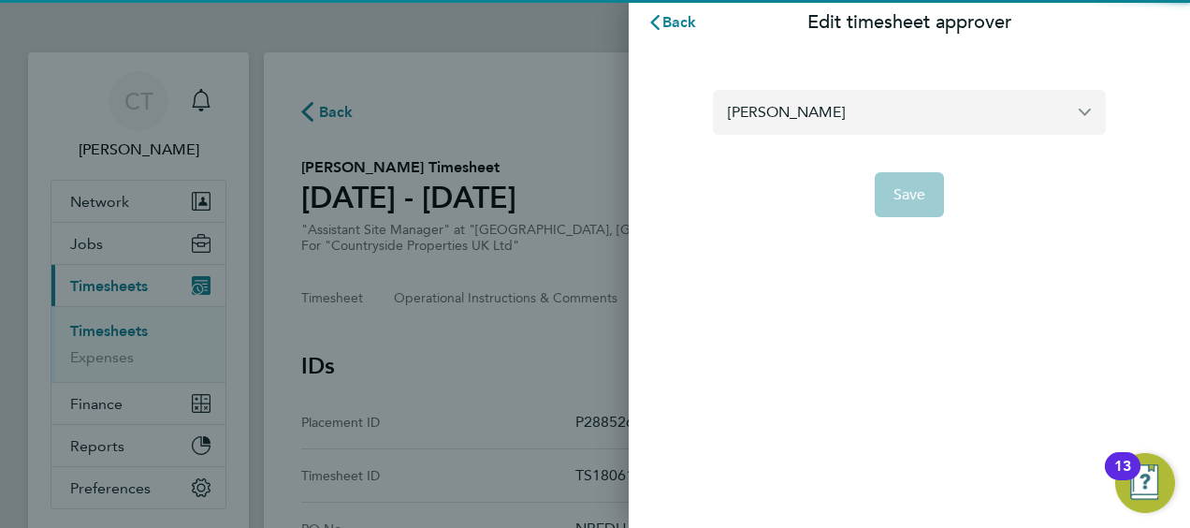
click at [795, 102] on input "[PERSON_NAME]" at bounding box center [909, 112] width 393 height 44
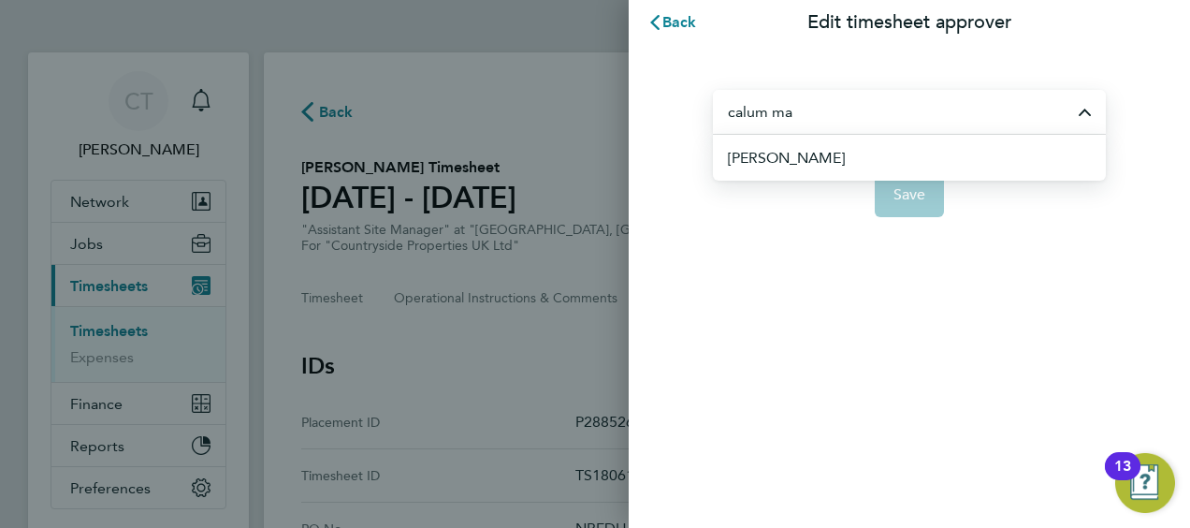
drag, startPoint x: 808, startPoint y: 160, endPoint x: 824, endPoint y: 118, distance: 45.0
drag, startPoint x: 810, startPoint y: 117, endPoint x: 780, endPoint y: 140, distance: 38.0
click at [781, 142] on li "James Archer" at bounding box center [917, 158] width 378 height 46
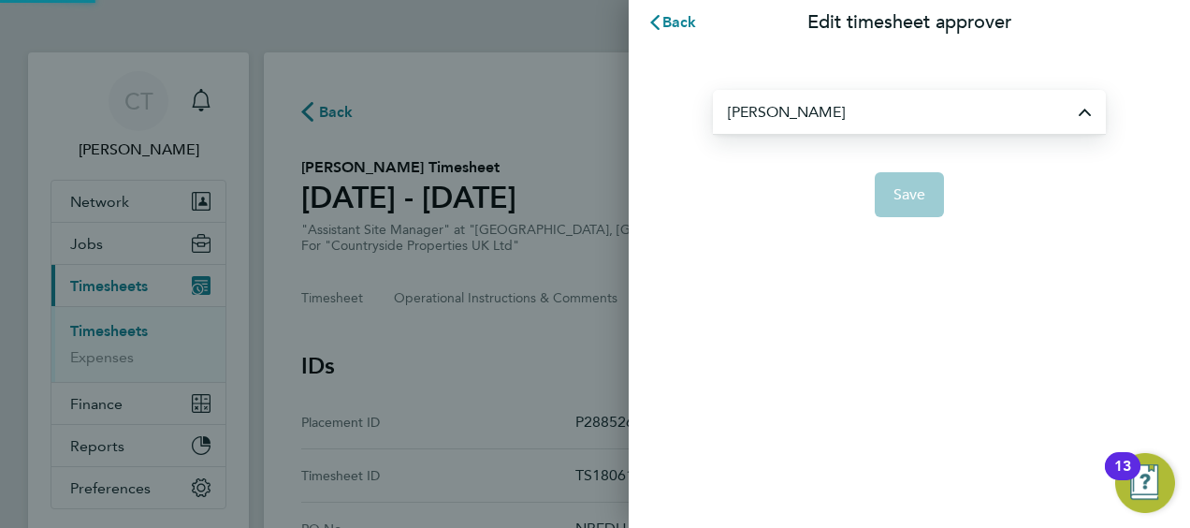
type input "James Archer"
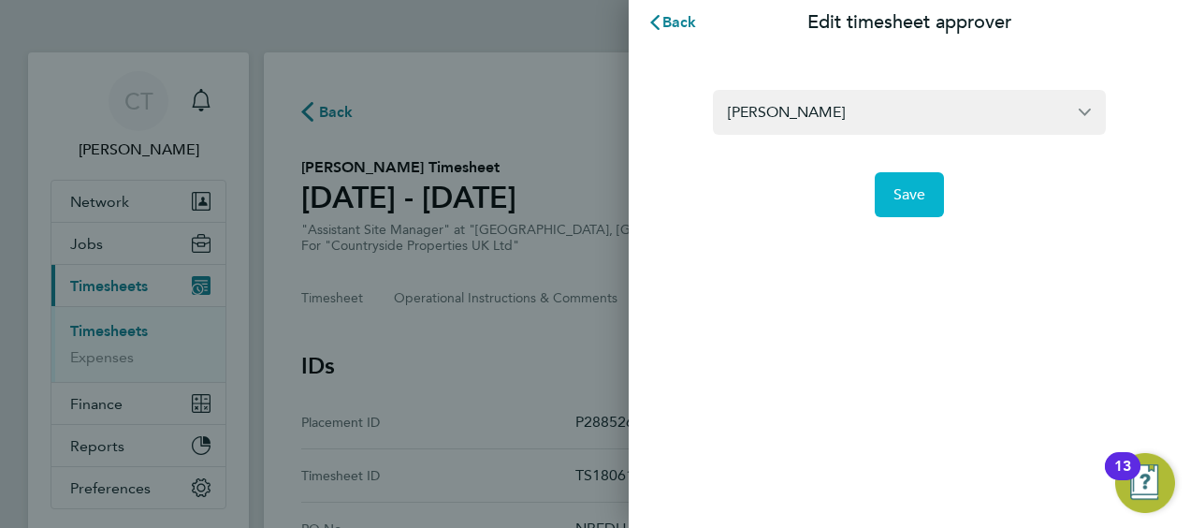
click at [907, 198] on span "Save" at bounding box center [910, 194] width 33 height 19
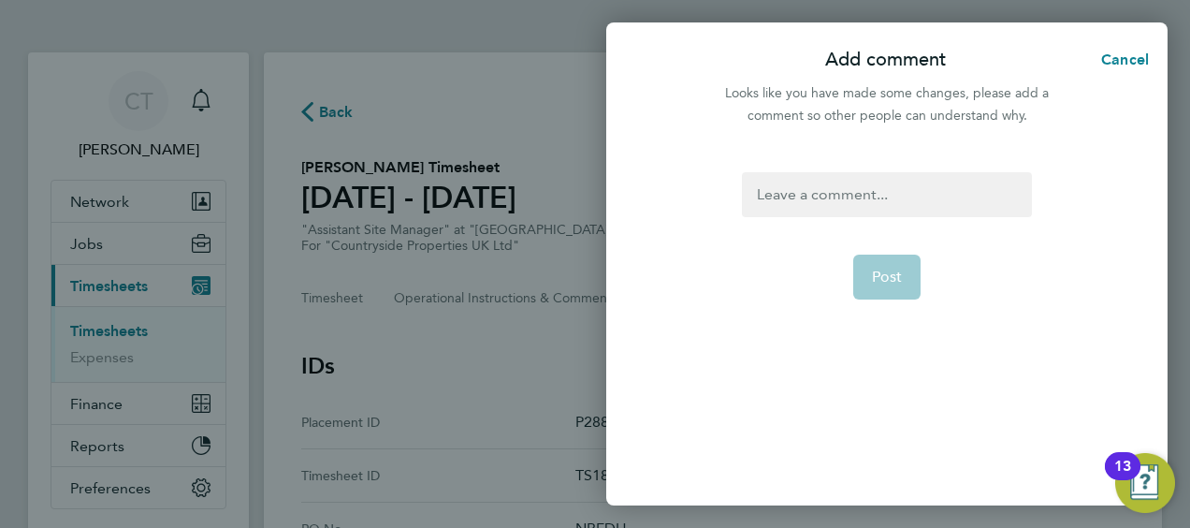
click at [850, 196] on div at bounding box center [886, 194] width 289 height 45
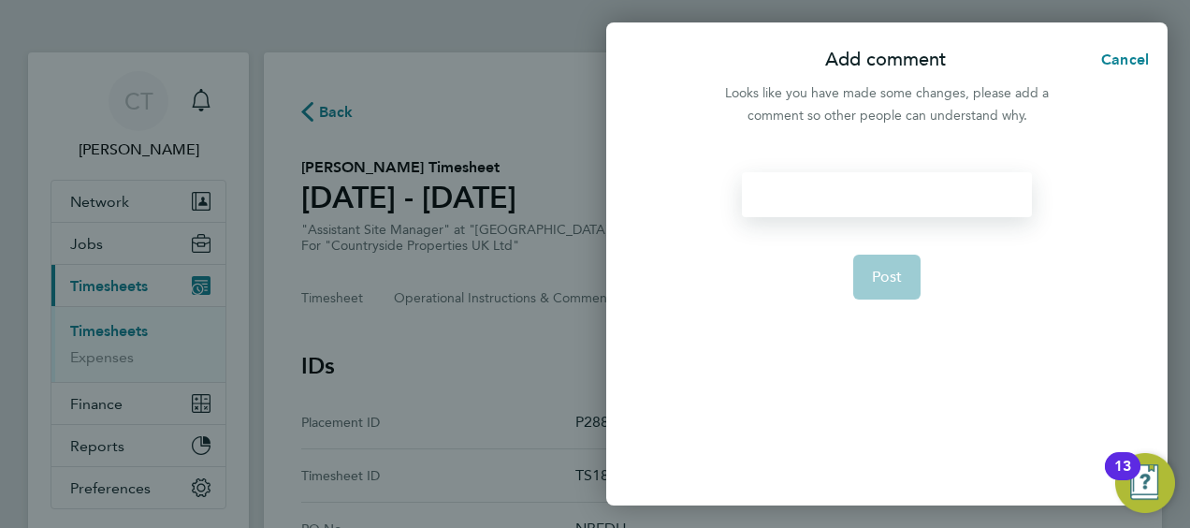
click at [850, 196] on div at bounding box center [886, 194] width 289 height 45
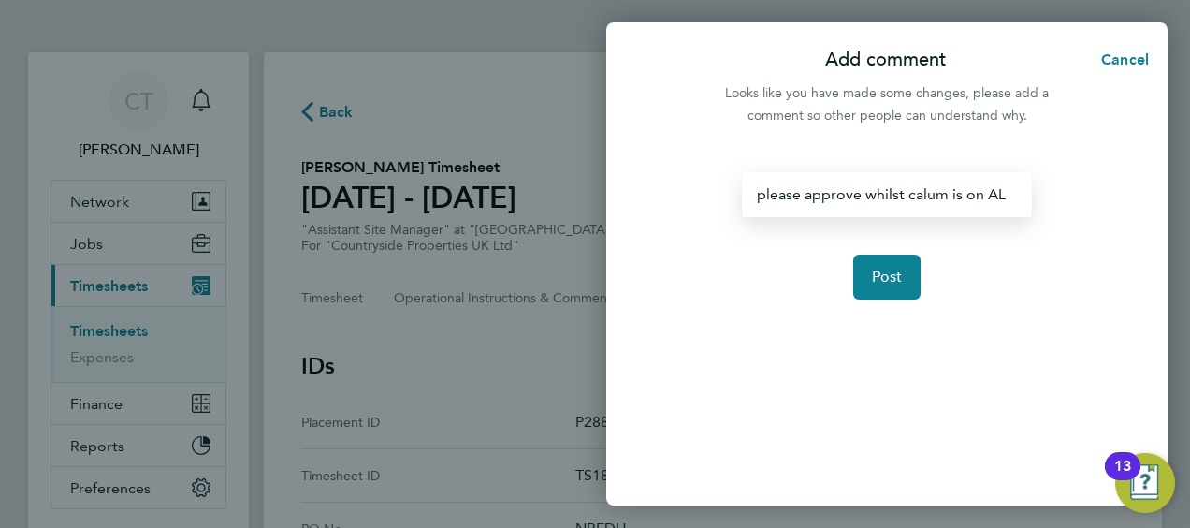
click at [921, 264] on form "please approve whilst calum is on AL Post" at bounding box center [886, 275] width 304 height 207
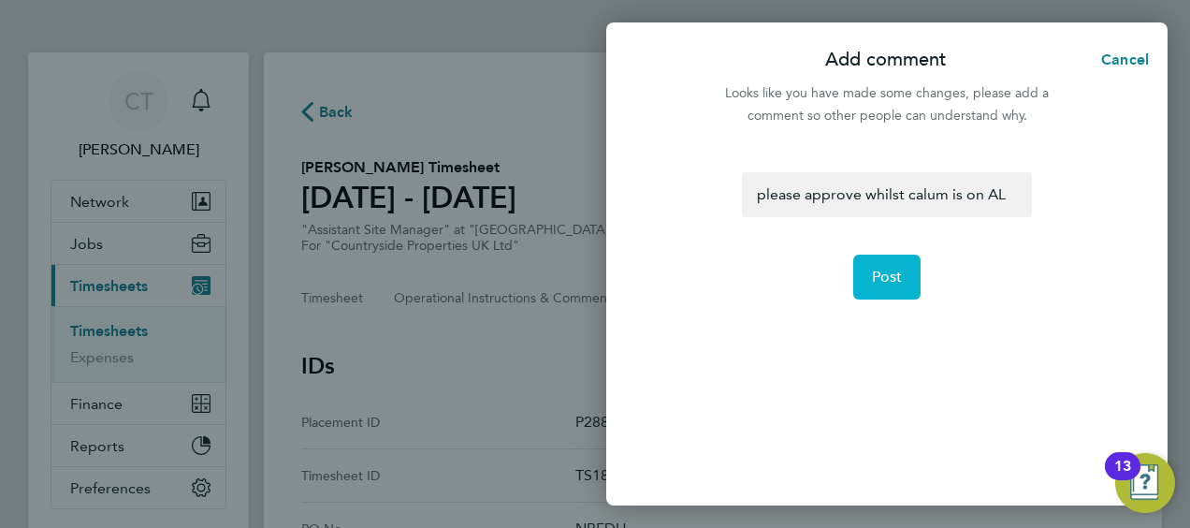
click at [893, 268] on span "Post" at bounding box center [887, 277] width 31 height 19
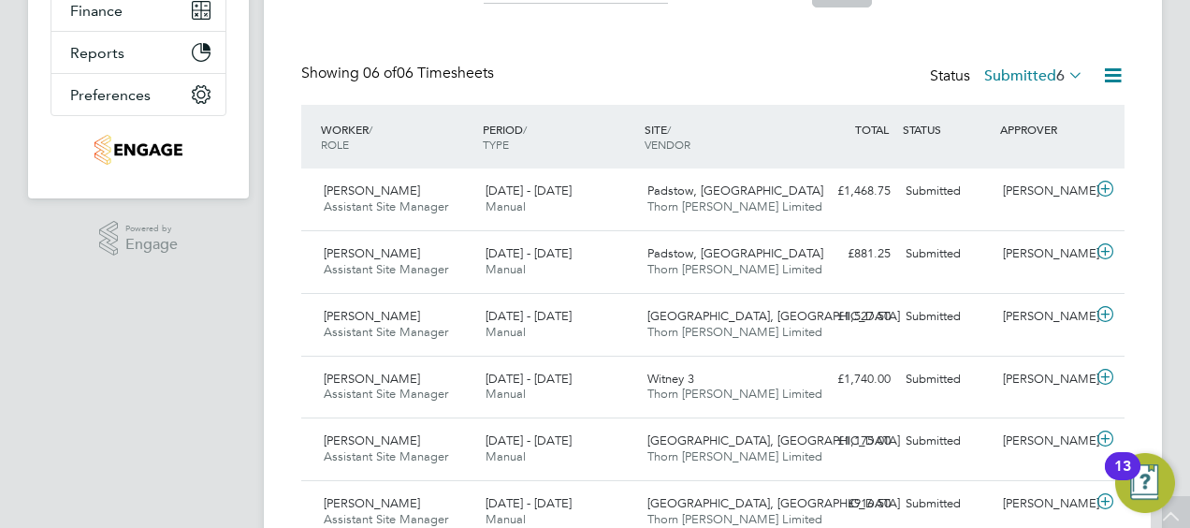
scroll to position [21, 0]
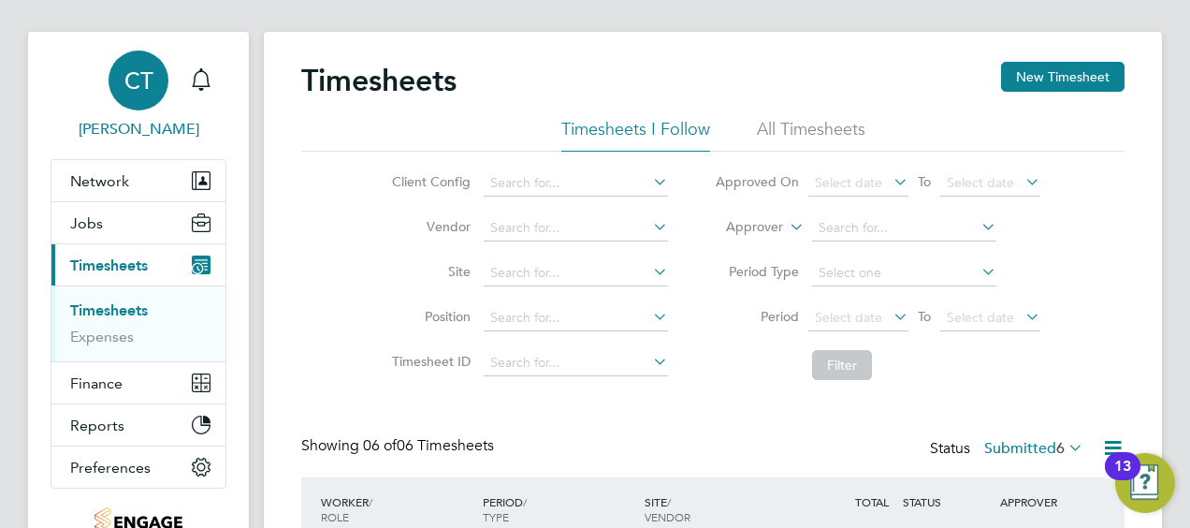
click at [134, 97] on div "CT" at bounding box center [139, 81] width 60 height 60
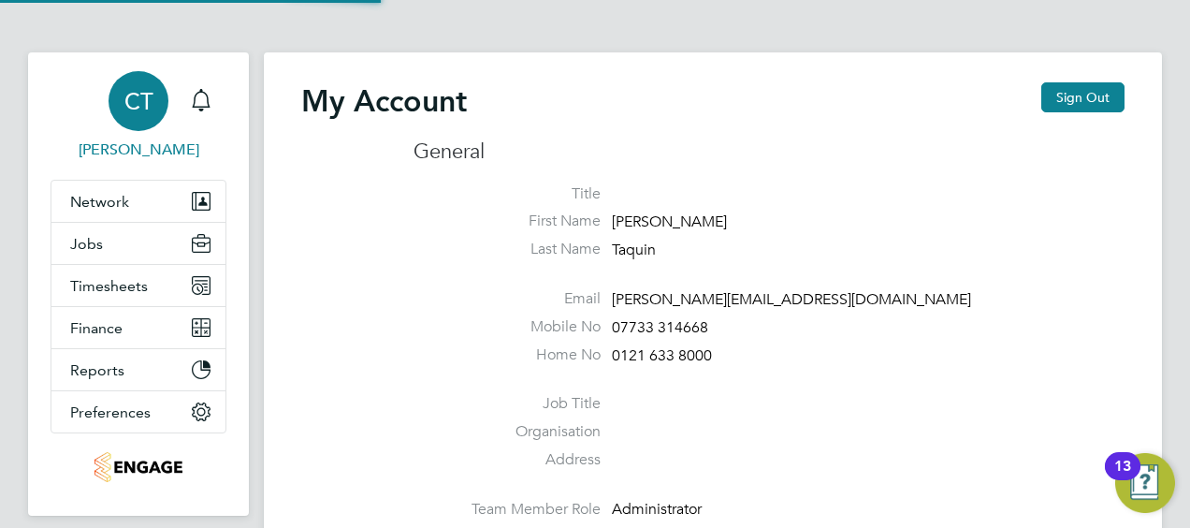
type input "[PERSON_NAME][EMAIL_ADDRESS][DOMAIN_NAME]"
click at [107, 216] on button "Network" at bounding box center [138, 201] width 174 height 41
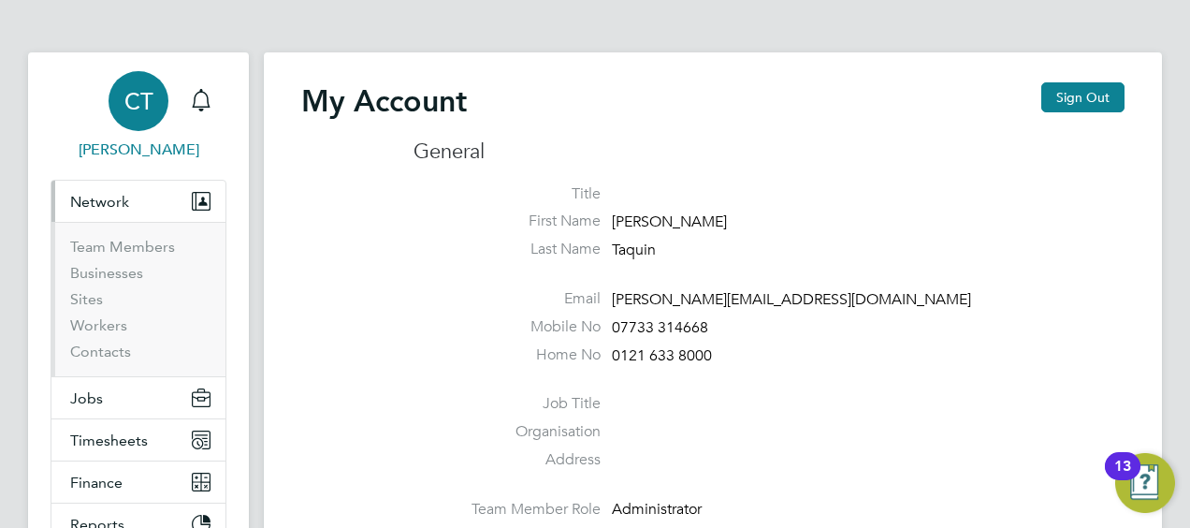
click at [122, 198] on span "Network" at bounding box center [99, 202] width 59 height 18
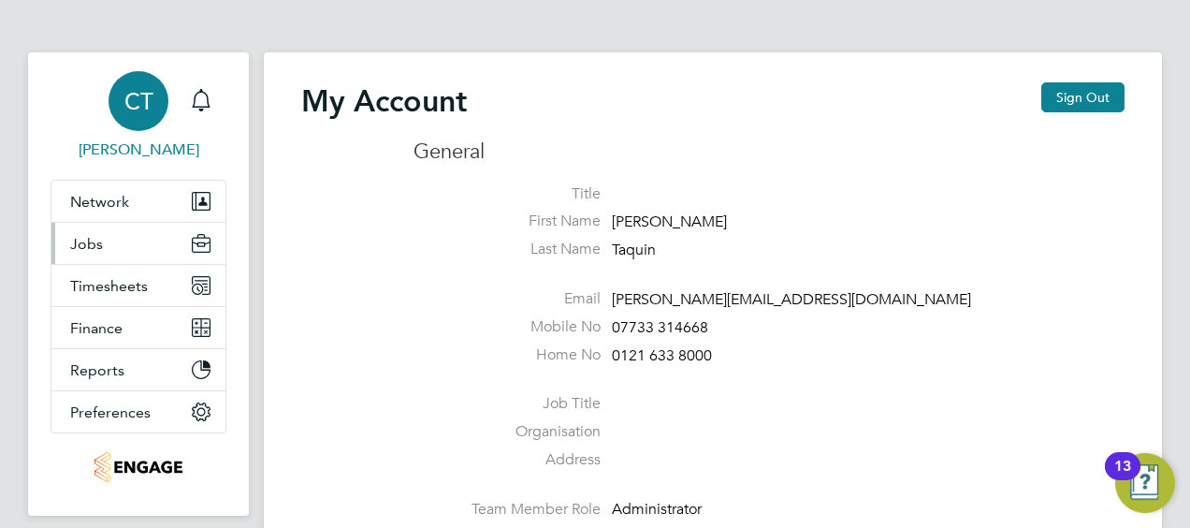
click at [115, 236] on button "Jobs" at bounding box center [138, 243] width 174 height 41
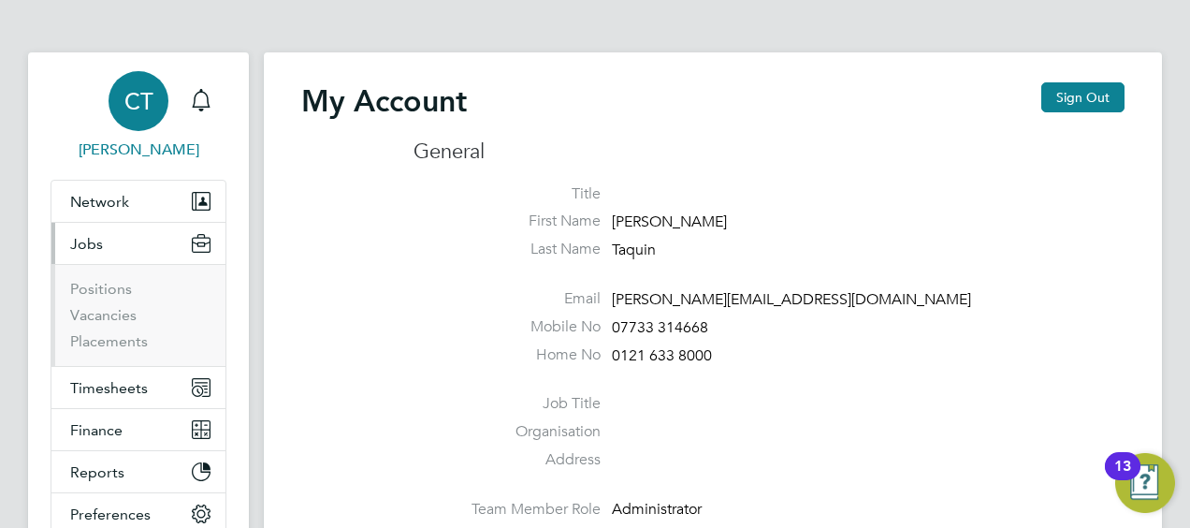
click at [114, 355] on ul "Positions Vacancies Placements" at bounding box center [138, 315] width 174 height 102
click at [99, 342] on link "Placements" at bounding box center [109, 341] width 78 height 18
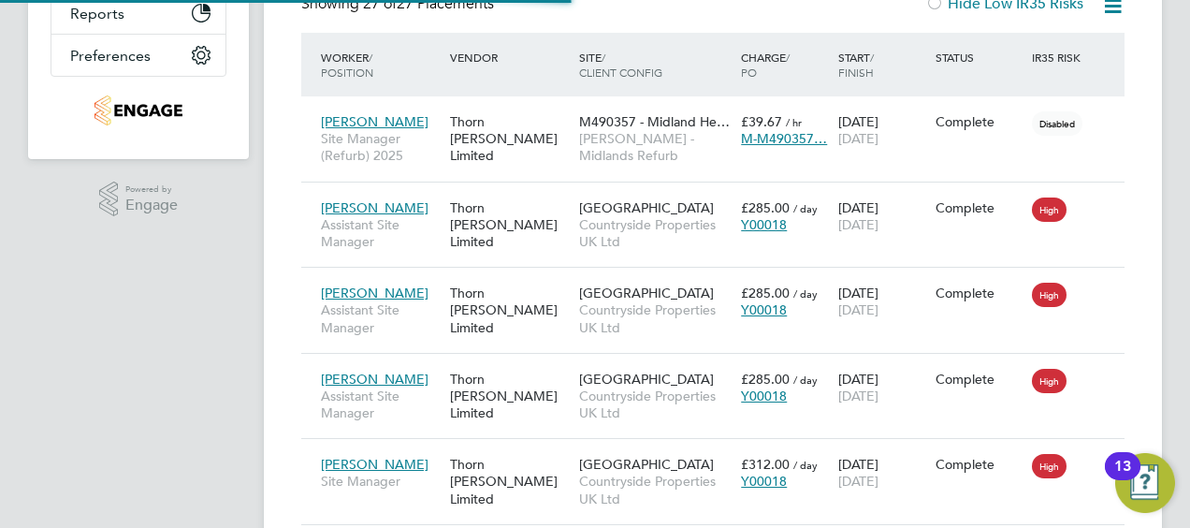
scroll to position [9, 9]
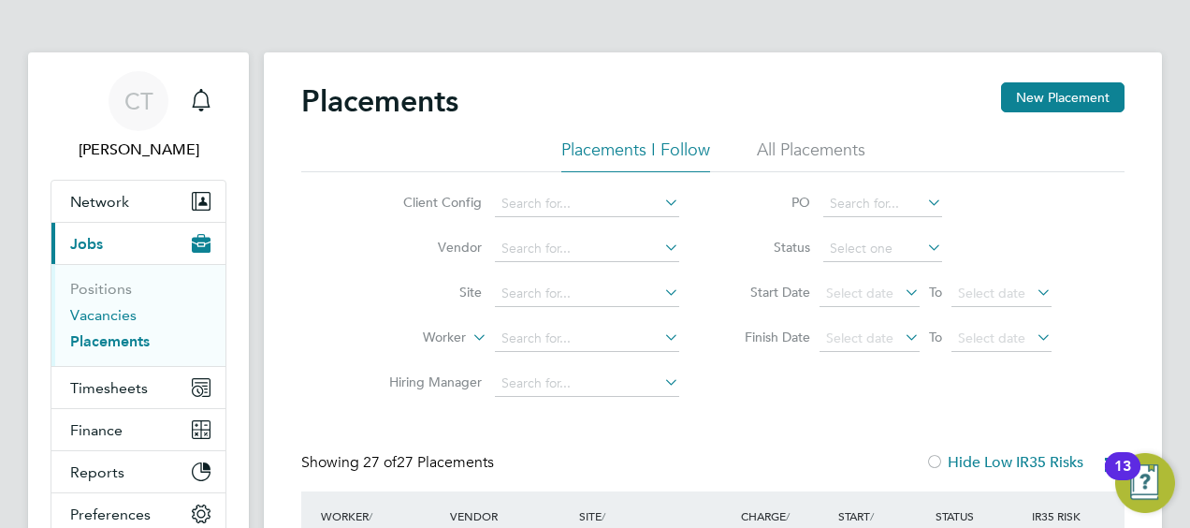
click at [104, 315] on link "Vacancies" at bounding box center [103, 315] width 66 height 18
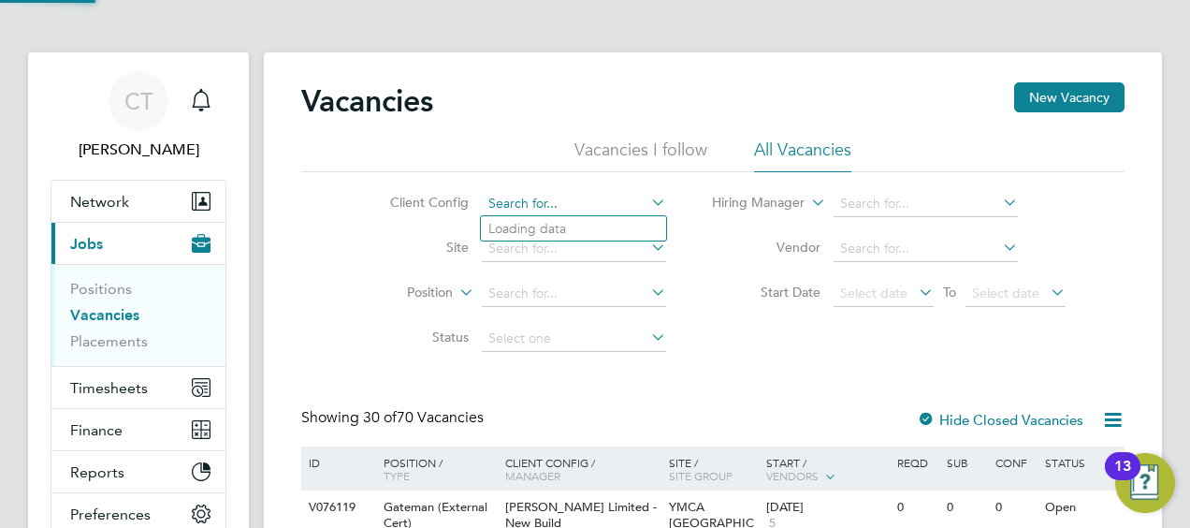
click at [506, 207] on input at bounding box center [574, 204] width 184 height 26
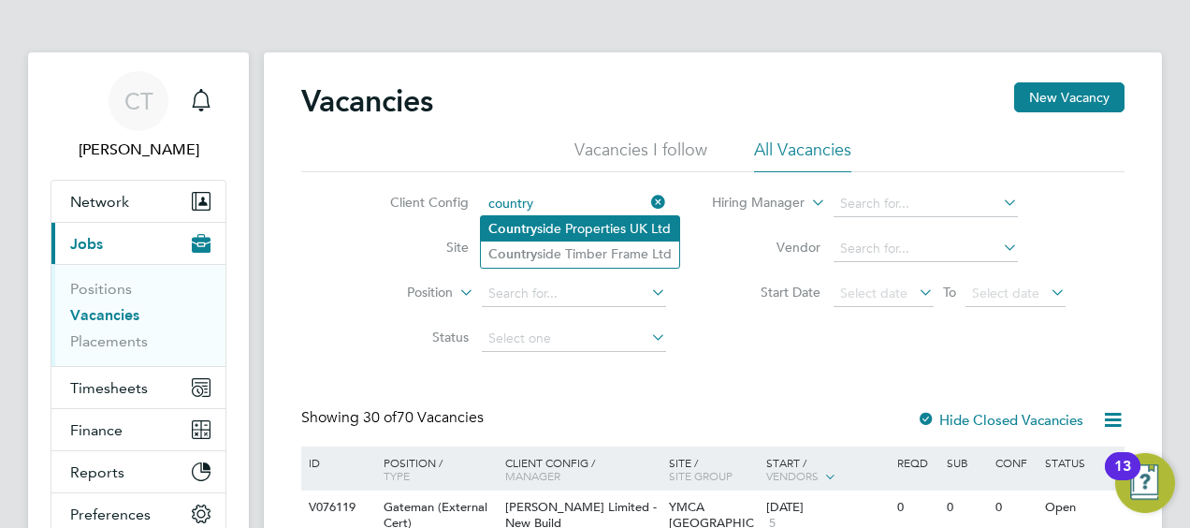
click at [553, 234] on li "Country side Properties UK Ltd" at bounding box center [580, 228] width 198 height 25
type input "Countryside Properties UK Ltd"
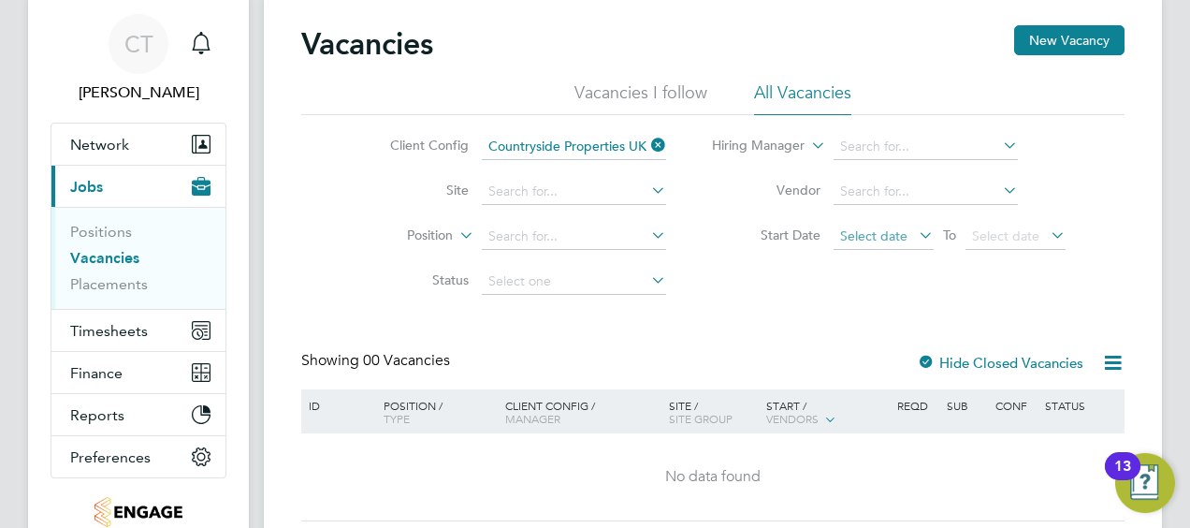
click at [889, 238] on span "Select date" at bounding box center [873, 235] width 67 height 17
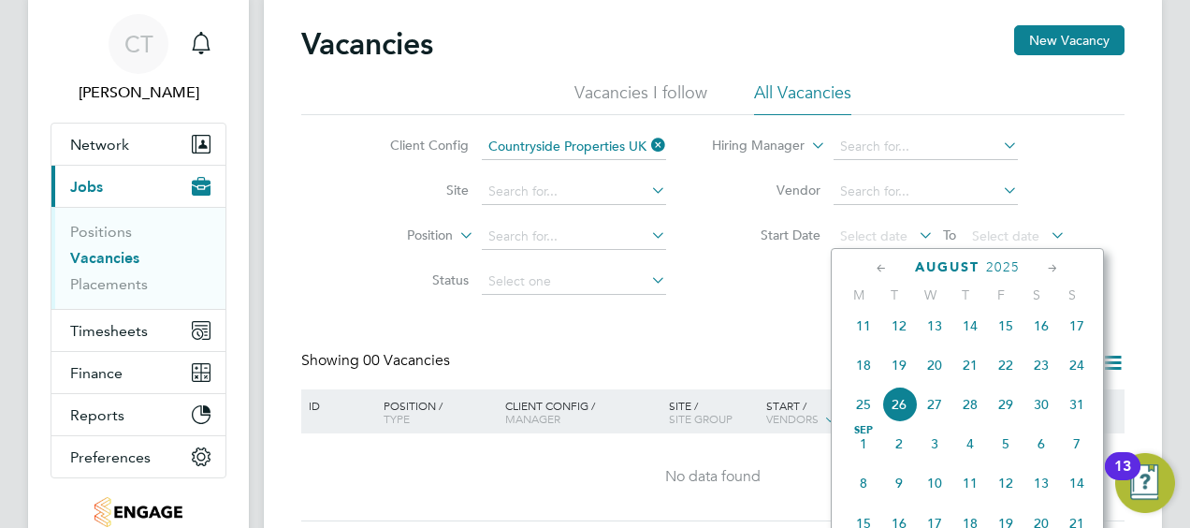
click at [901, 407] on span "26" at bounding box center [899, 404] width 36 height 36
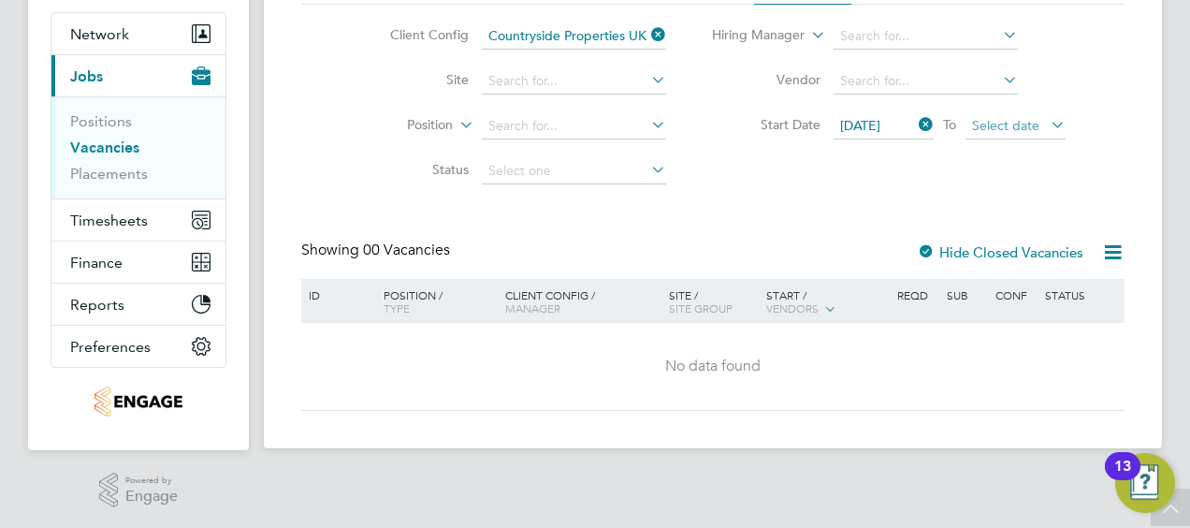
click at [982, 118] on span "Select date" at bounding box center [1005, 125] width 67 height 17
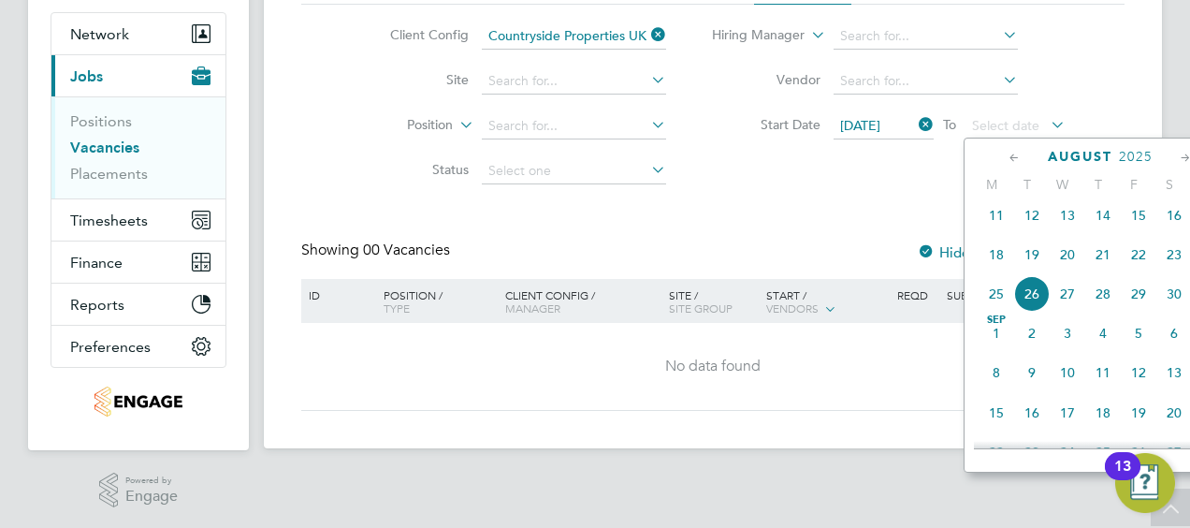
click at [1164, 346] on span "6" at bounding box center [1174, 333] width 36 height 36
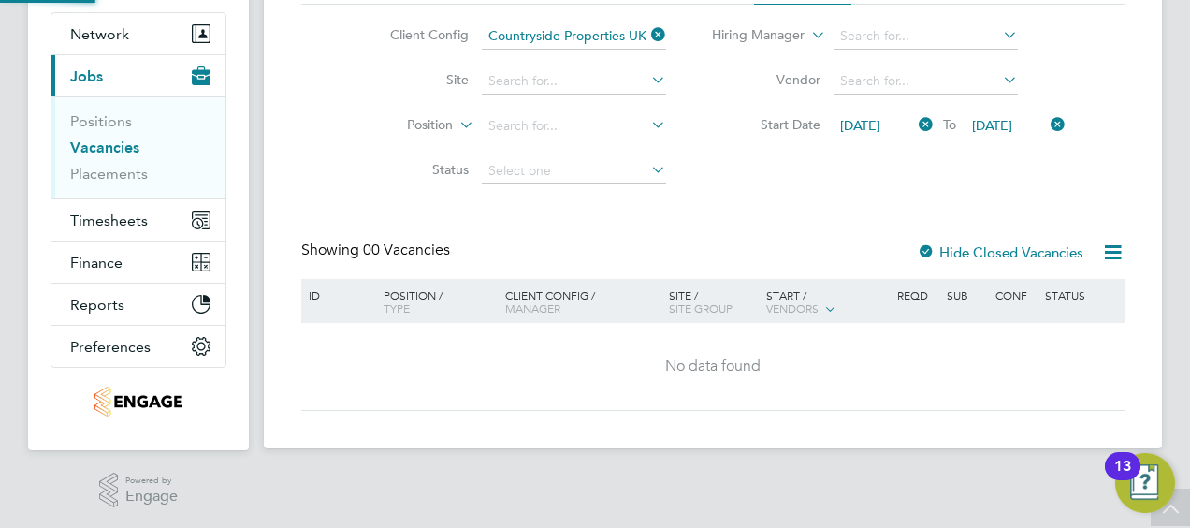
click at [723, 206] on div "Vacancies New Vacancy Vacancies I follow All Vacancies Client Config Countrysid…" at bounding box center [712, 163] width 823 height 496
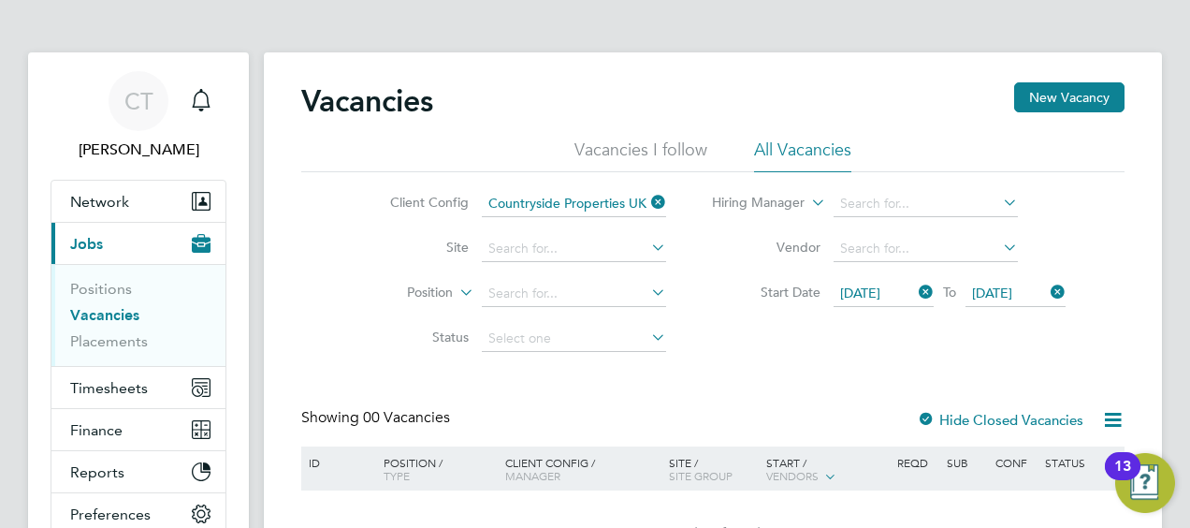
click at [660, 157] on li "Vacancies I follow" at bounding box center [640, 155] width 133 height 34
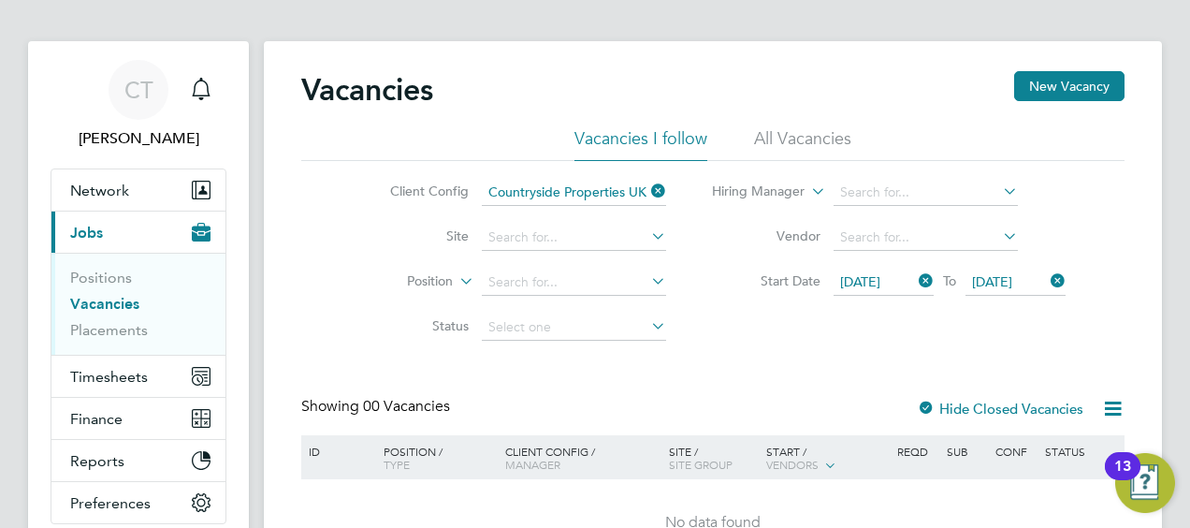
click at [798, 133] on li "All Vacancies" at bounding box center [802, 144] width 97 height 34
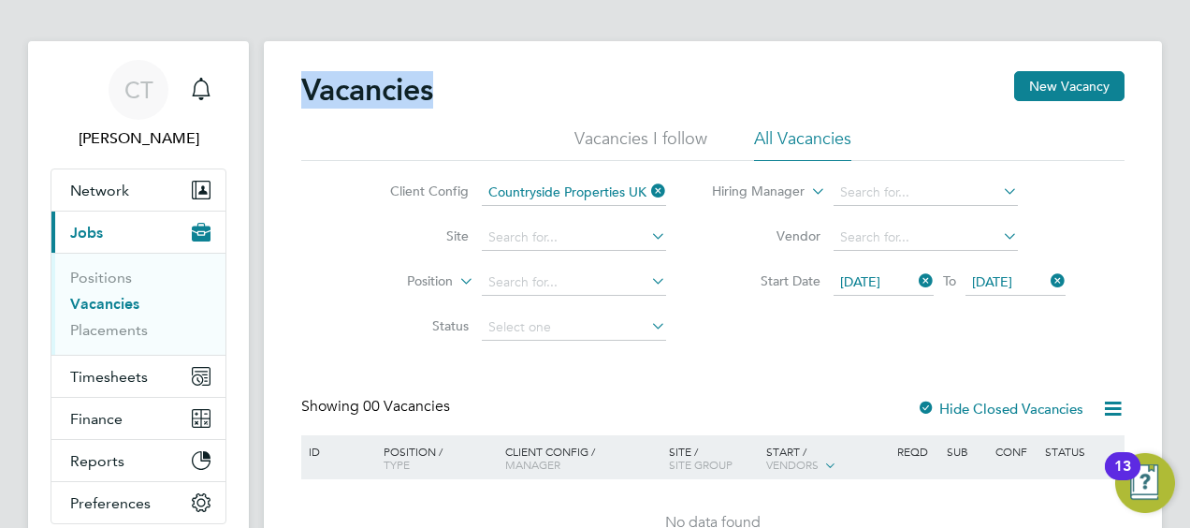
drag, startPoint x: 298, startPoint y: 86, endPoint x: 434, endPoint y: 75, distance: 137.1
click at [434, 75] on div "Vacancies New Vacancy Vacancies I follow All Vacancies Client Config Countrysid…" at bounding box center [713, 322] width 898 height 563
click at [433, 75] on h2 "Vacancies" at bounding box center [367, 89] width 132 height 37
click at [413, 87] on h2 "Vacancies" at bounding box center [367, 89] width 132 height 37
drag, startPoint x: 309, startPoint y: 77, endPoint x: 449, endPoint y: 80, distance: 140.4
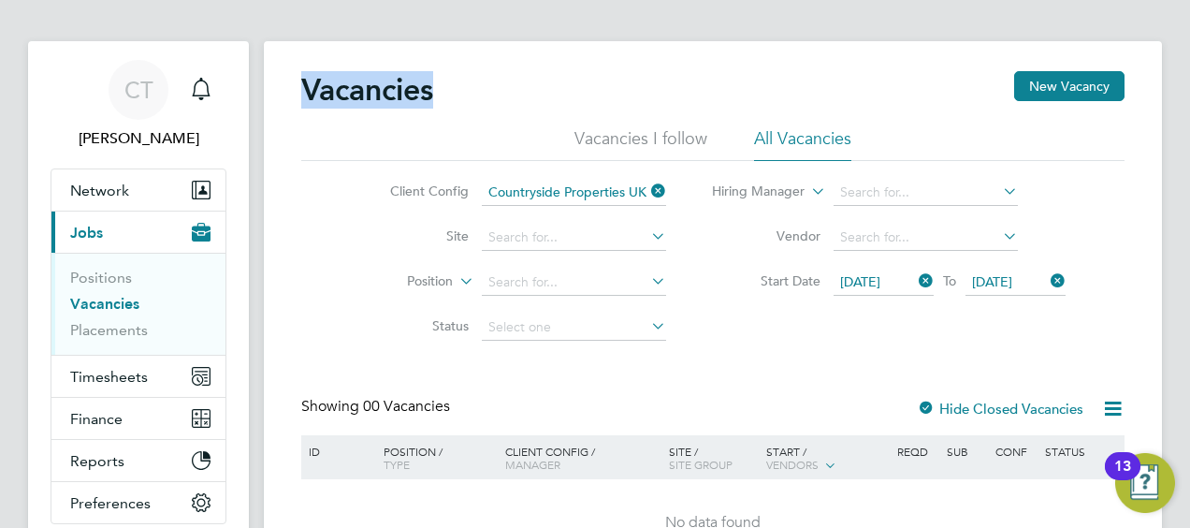
click at [449, 80] on div "Vacancies New Vacancy" at bounding box center [712, 99] width 823 height 56
drag, startPoint x: 449, startPoint y: 80, endPoint x: 417, endPoint y: 97, distance: 36.0
click at [417, 97] on h2 "Vacancies" at bounding box center [367, 89] width 132 height 37
click at [335, 84] on h2 "Vacancies" at bounding box center [367, 89] width 132 height 37
drag, startPoint x: 311, startPoint y: 81, endPoint x: 388, endPoint y: 88, distance: 77.9
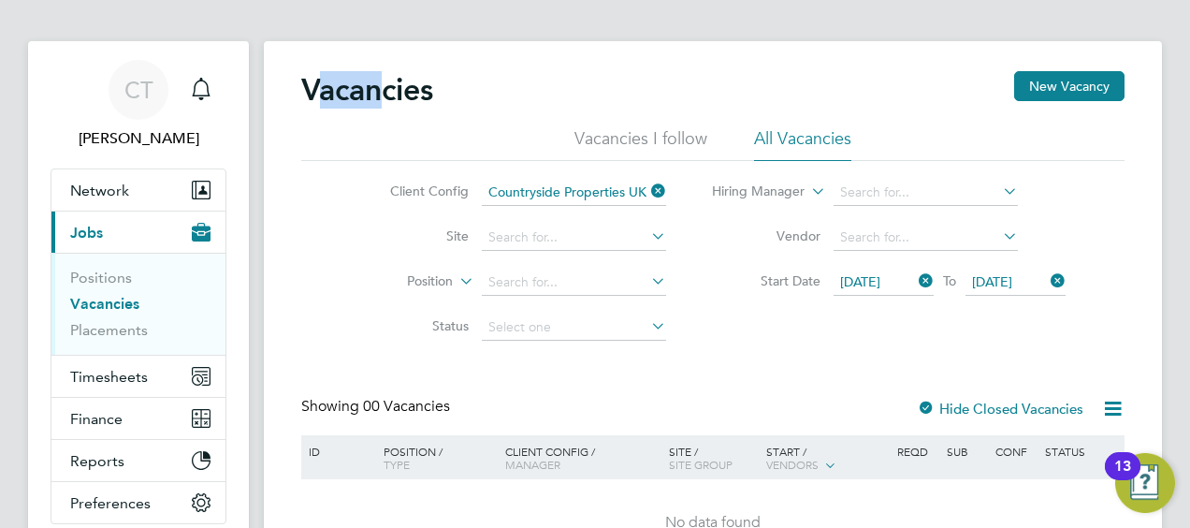
click at [388, 88] on h2 "Vacancies" at bounding box center [367, 89] width 132 height 37
click at [387, 90] on h2 "Vacancies" at bounding box center [367, 89] width 132 height 37
click at [345, 97] on h2 "Vacancies" at bounding box center [367, 89] width 132 height 37
drag, startPoint x: 307, startPoint y: 88, endPoint x: 381, endPoint y: 103, distance: 75.4
click at [381, 103] on h2 "Vacancies" at bounding box center [367, 89] width 132 height 37
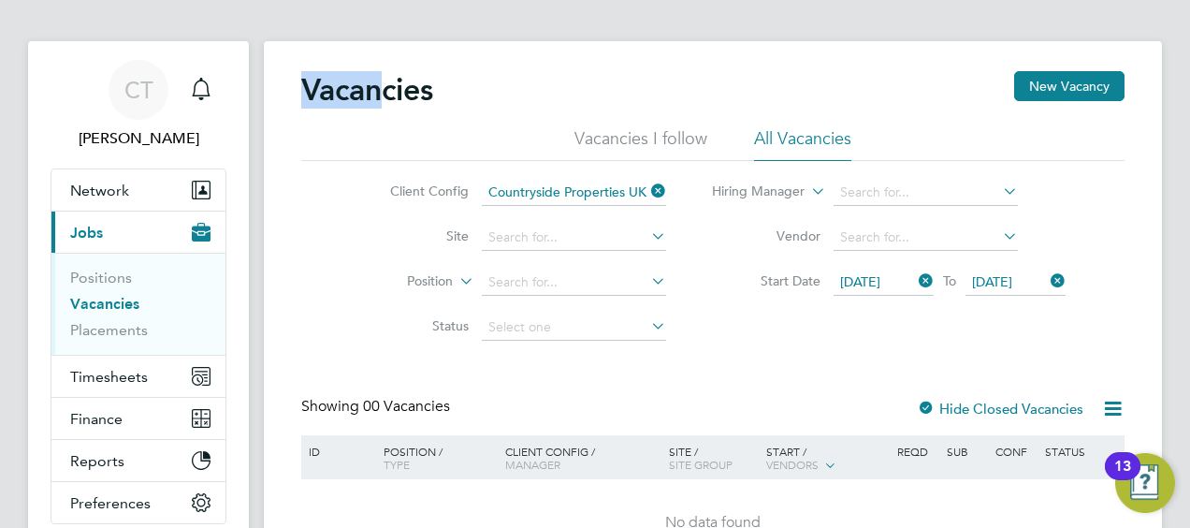
drag, startPoint x: 381, startPoint y: 103, endPoint x: 342, endPoint y: 105, distance: 38.4
click at [342, 105] on h2 "Vacancies" at bounding box center [367, 89] width 132 height 37
